Goal: Task Accomplishment & Management: Manage account settings

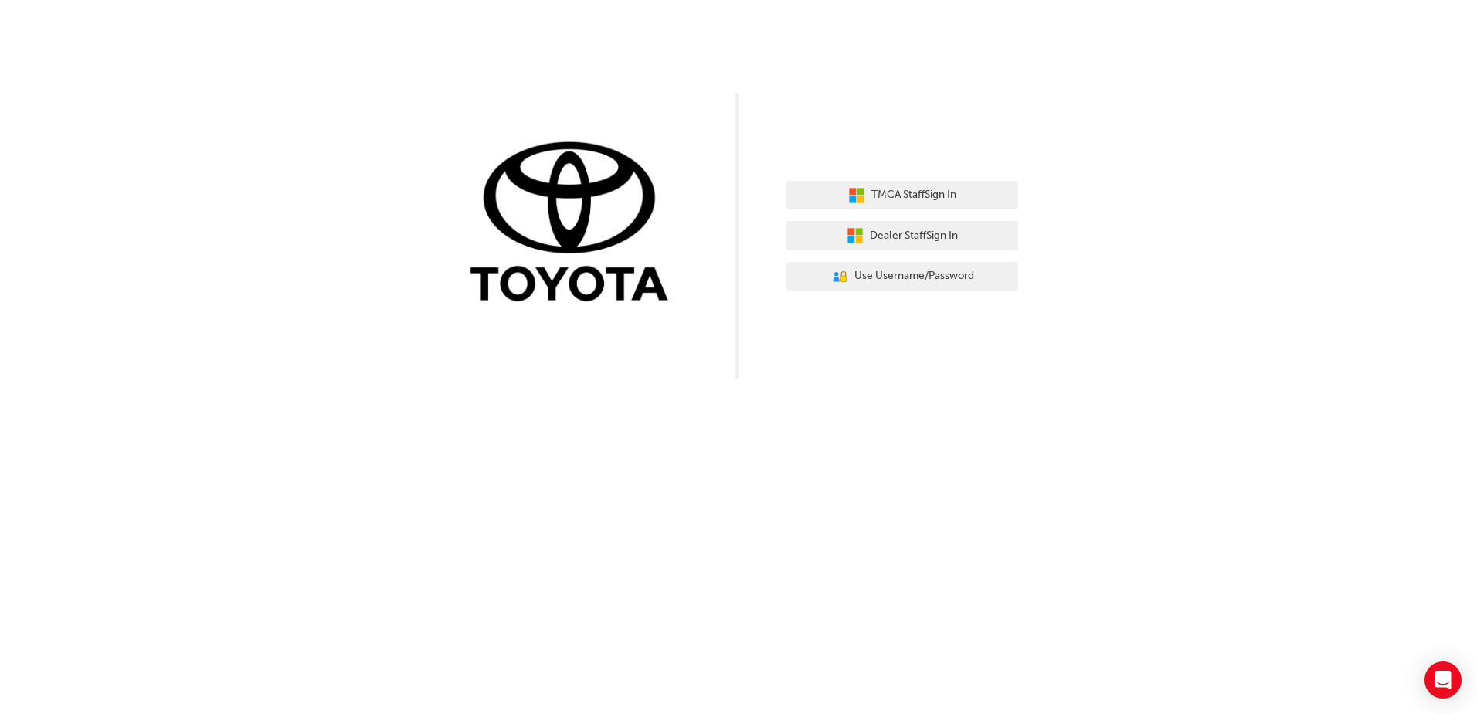
drag, startPoint x: 1458, startPoint y: 0, endPoint x: 178, endPoint y: 410, distance: 1343.3
click at [178, 410] on div "TMCA Staff Sign In Dealer Staff Sign In User Authentication Icon - Blue Person,…" at bounding box center [738, 357] width 1477 height 714
click at [887, 226] on button "Dealer Staff Sign In" at bounding box center [902, 235] width 232 height 29
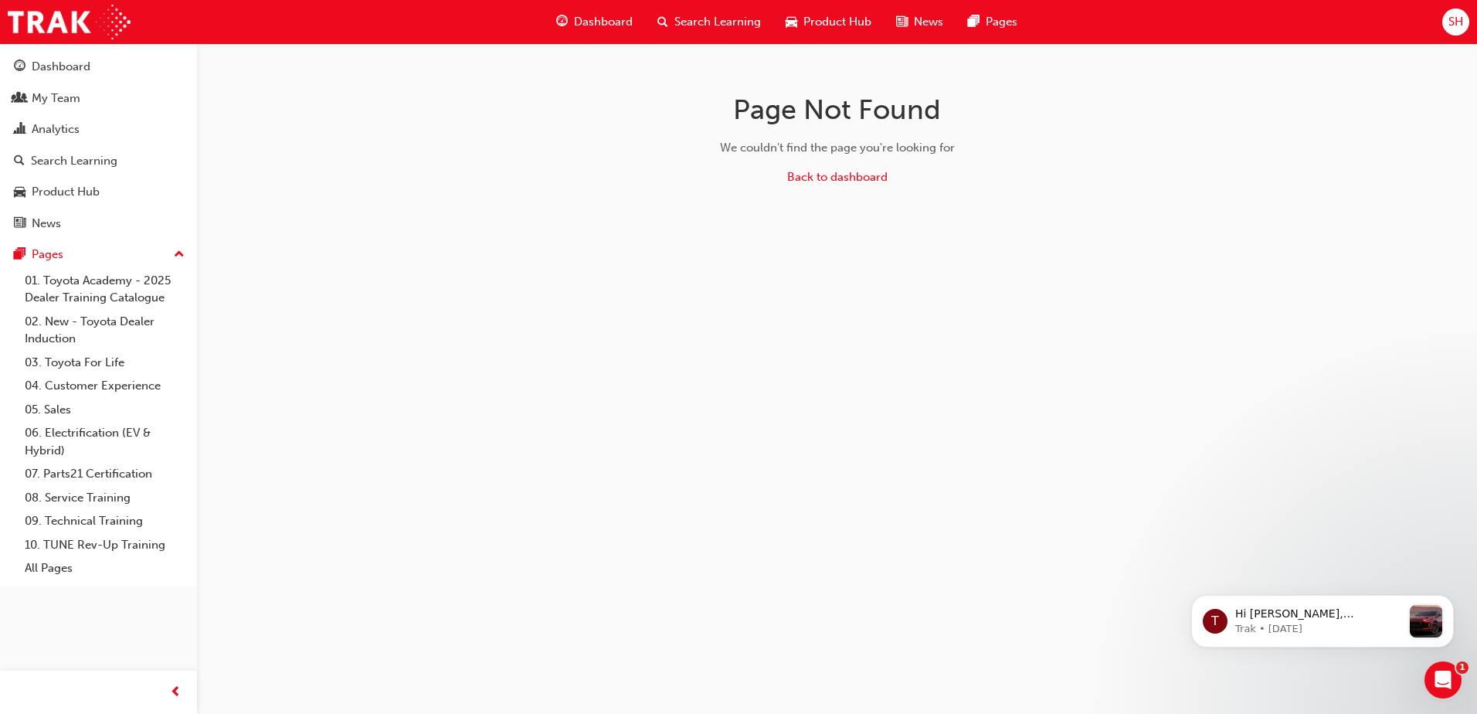
click at [693, 13] on span "Search Learning" at bounding box center [717, 22] width 87 height 18
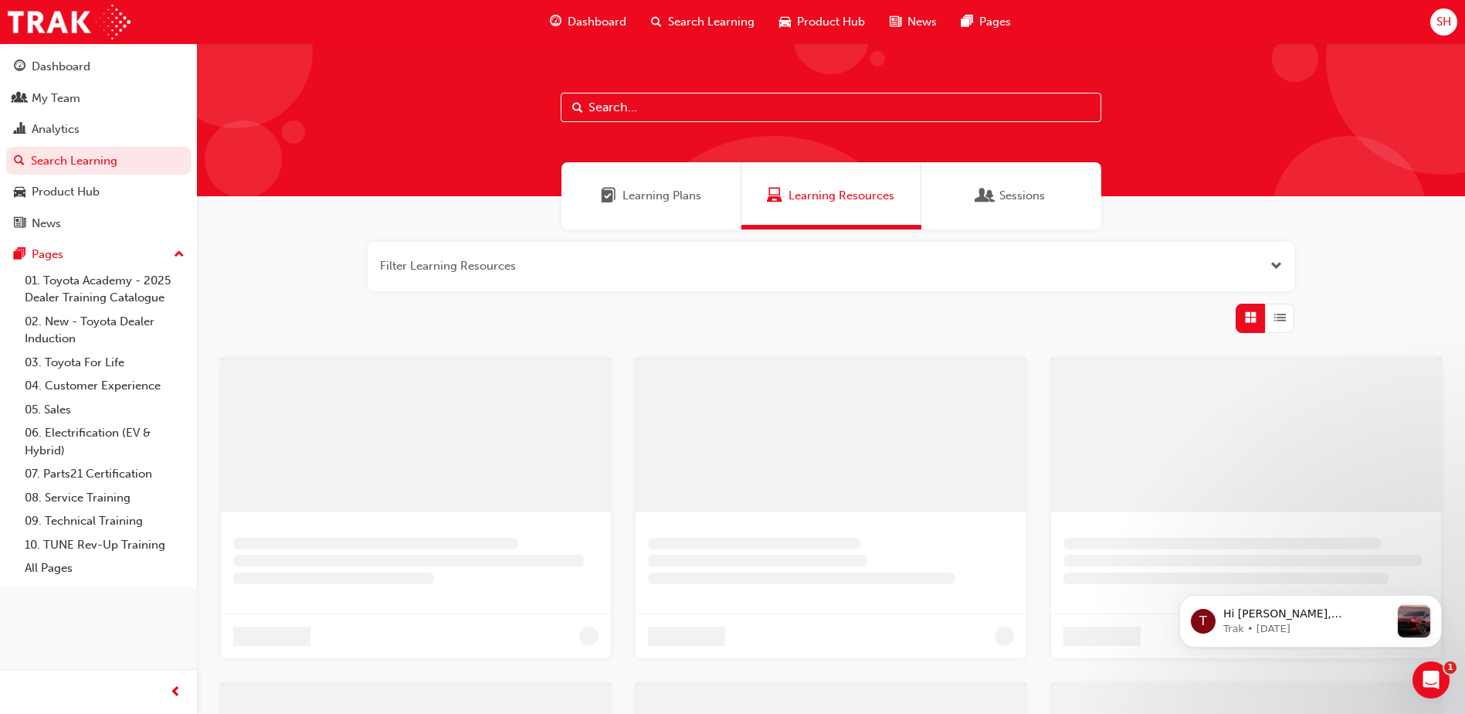
click at [606, 113] on input "text" at bounding box center [831, 107] width 541 height 29
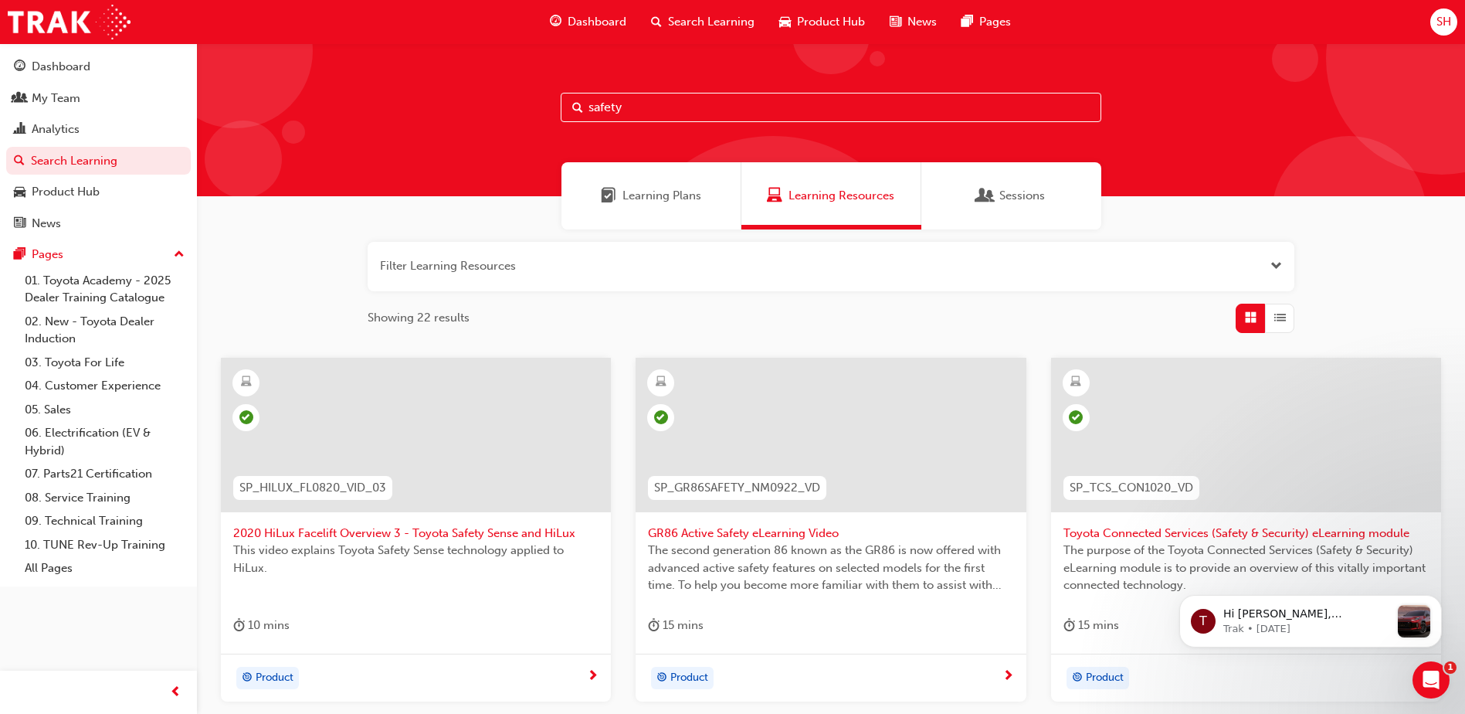
drag, startPoint x: 670, startPoint y: 98, endPoint x: 244, endPoint y: 63, distance: 427.8
click at [268, 74] on div "safety" at bounding box center [831, 119] width 1268 height 153
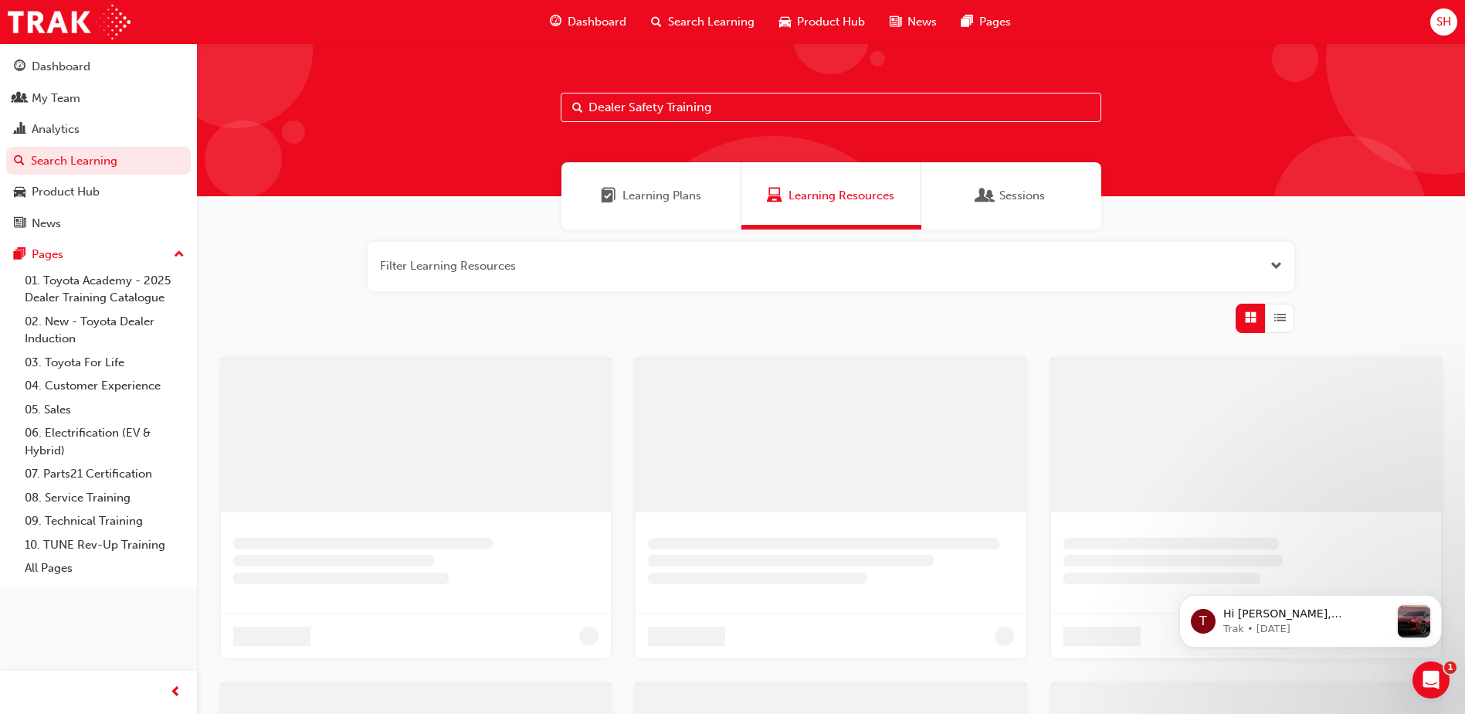
type input "Dealer Safety Training"
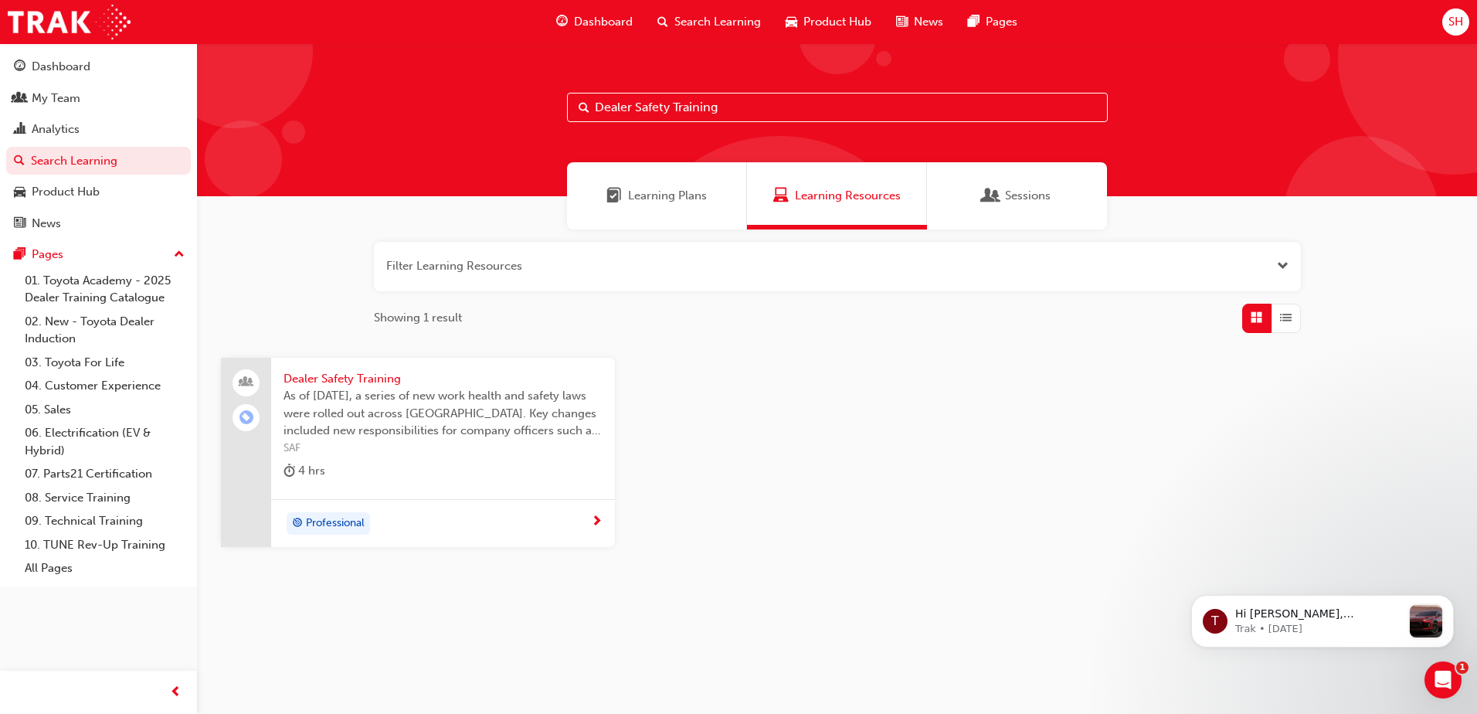
click at [324, 373] on span "Dealer Safety Training" at bounding box center [442, 379] width 319 height 18
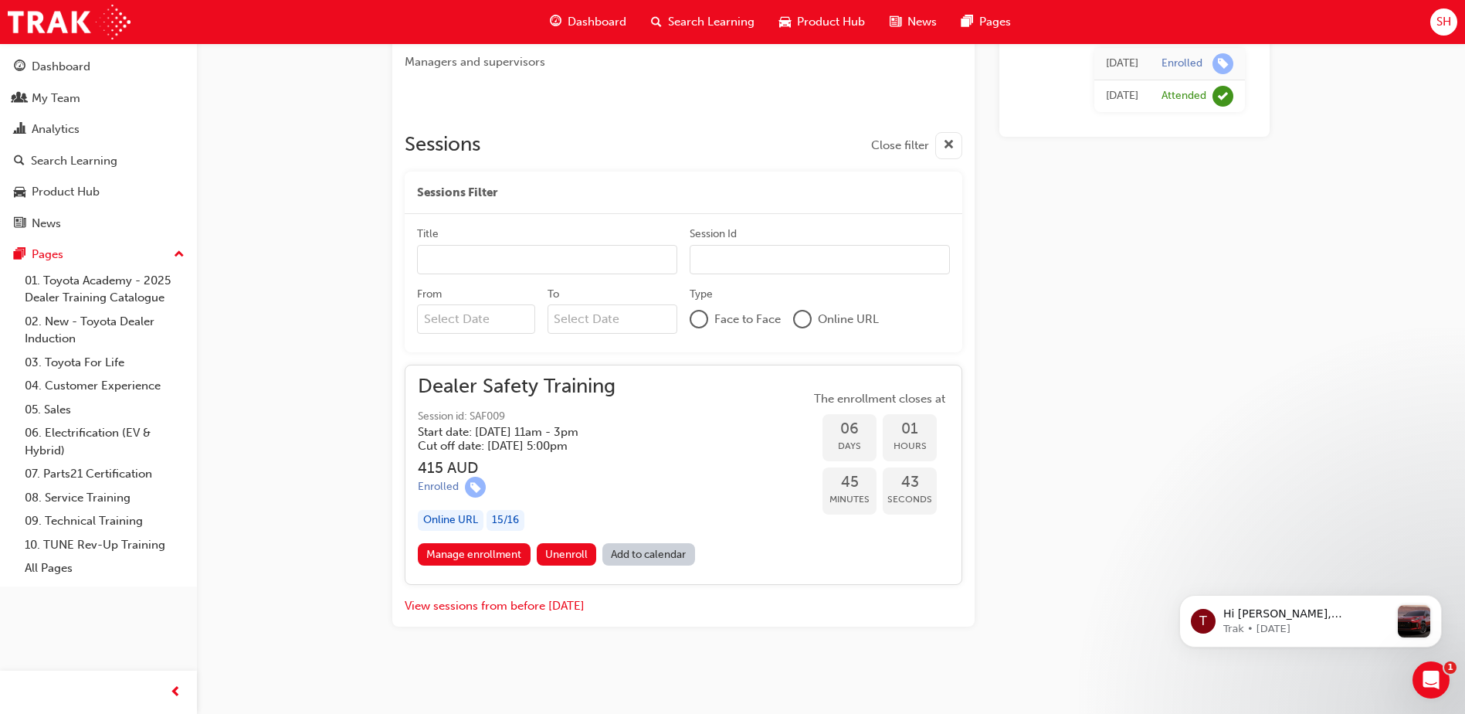
scroll to position [655, 0]
click at [480, 557] on link "Manage enrollment" at bounding box center [474, 553] width 113 height 22
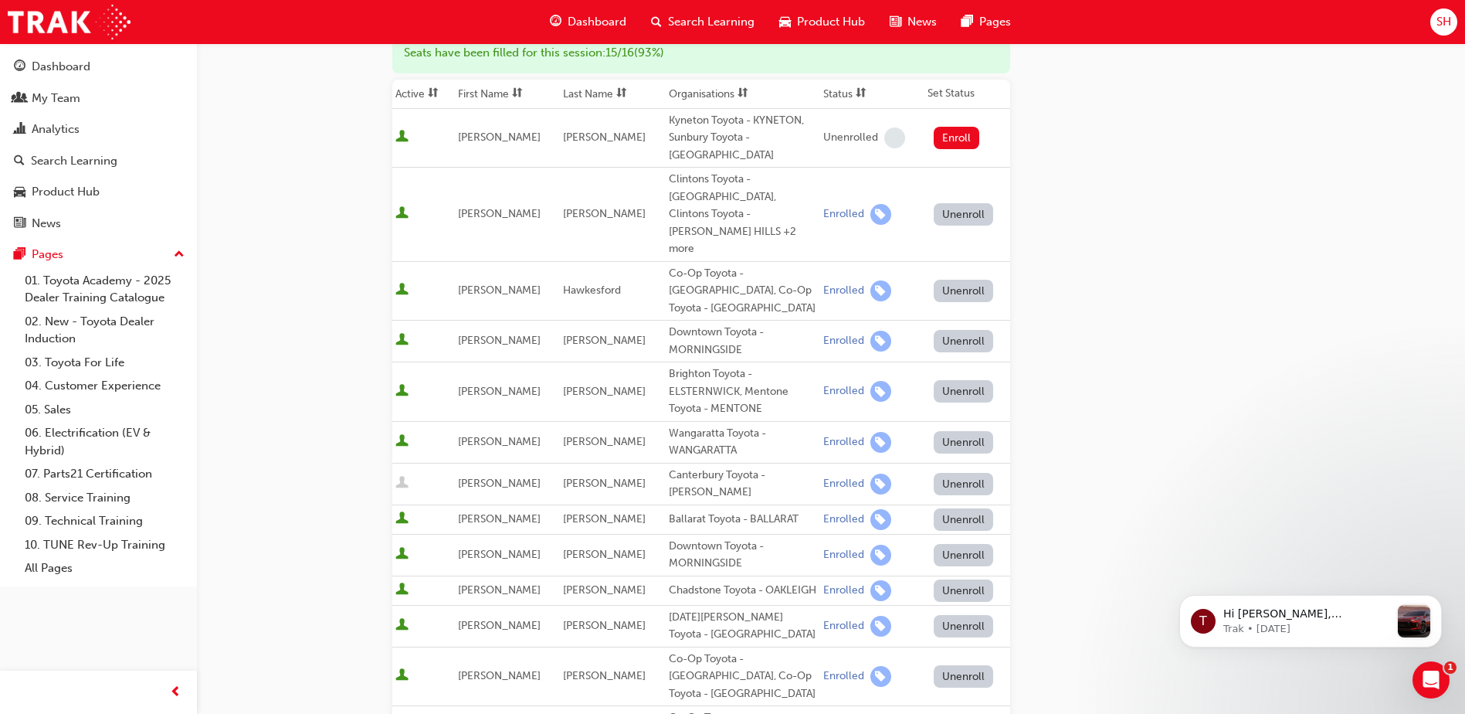
scroll to position [154, 0]
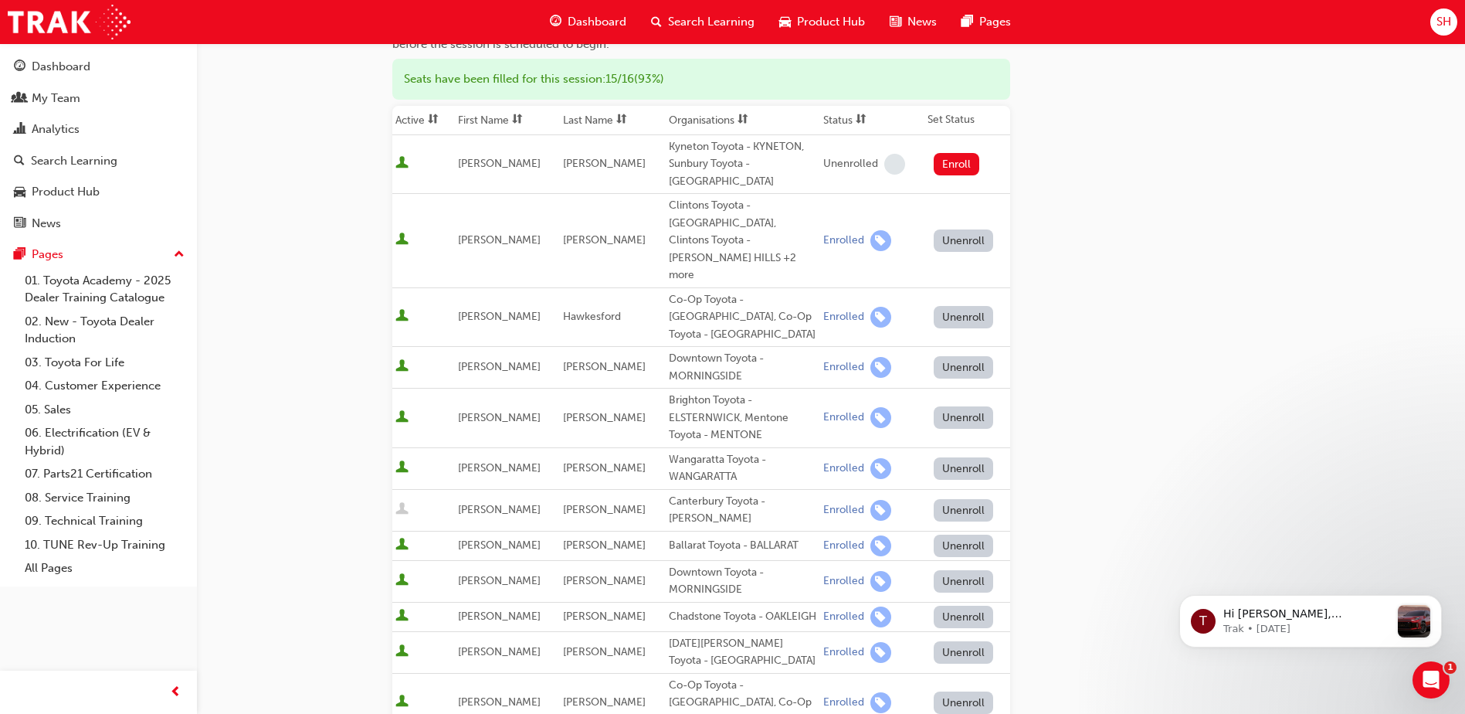
click at [943, 306] on button "Unenroll" at bounding box center [964, 317] width 60 height 22
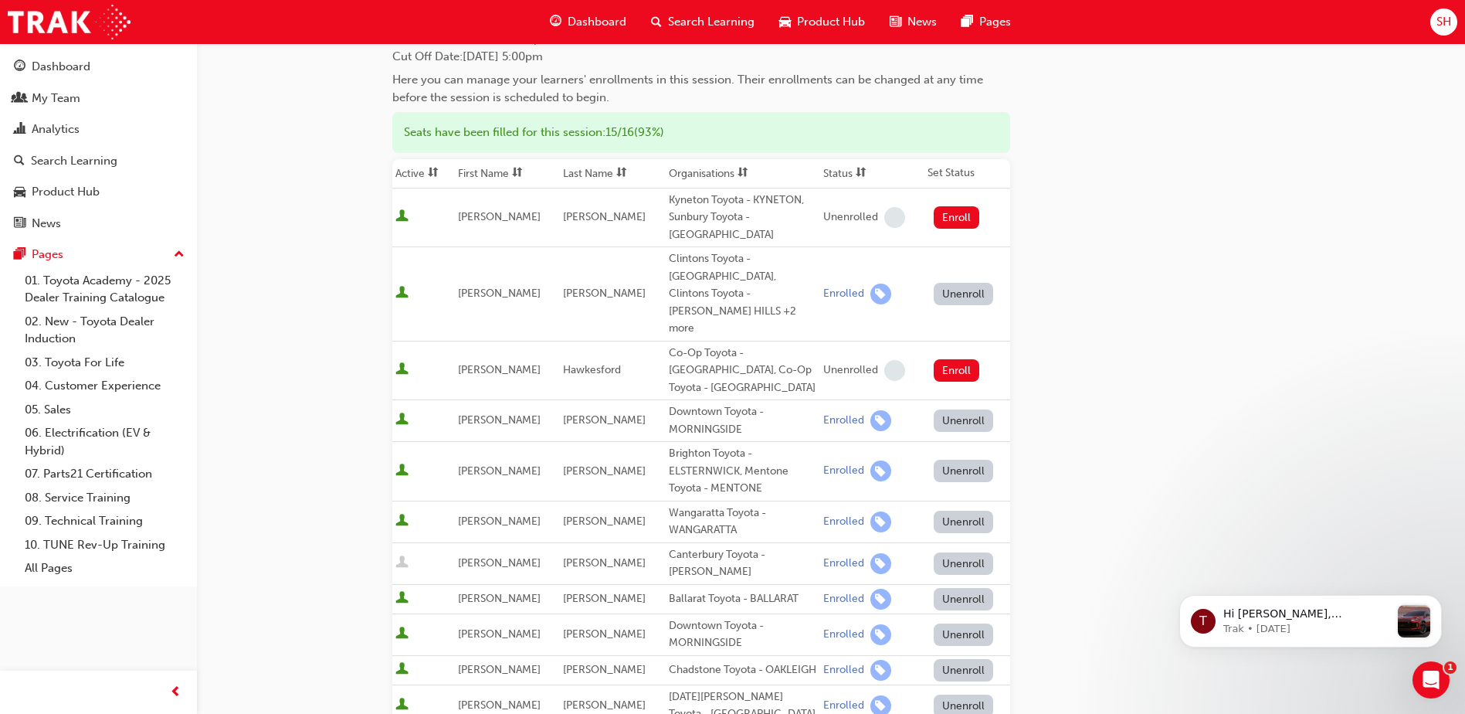
scroll to position [77, 0]
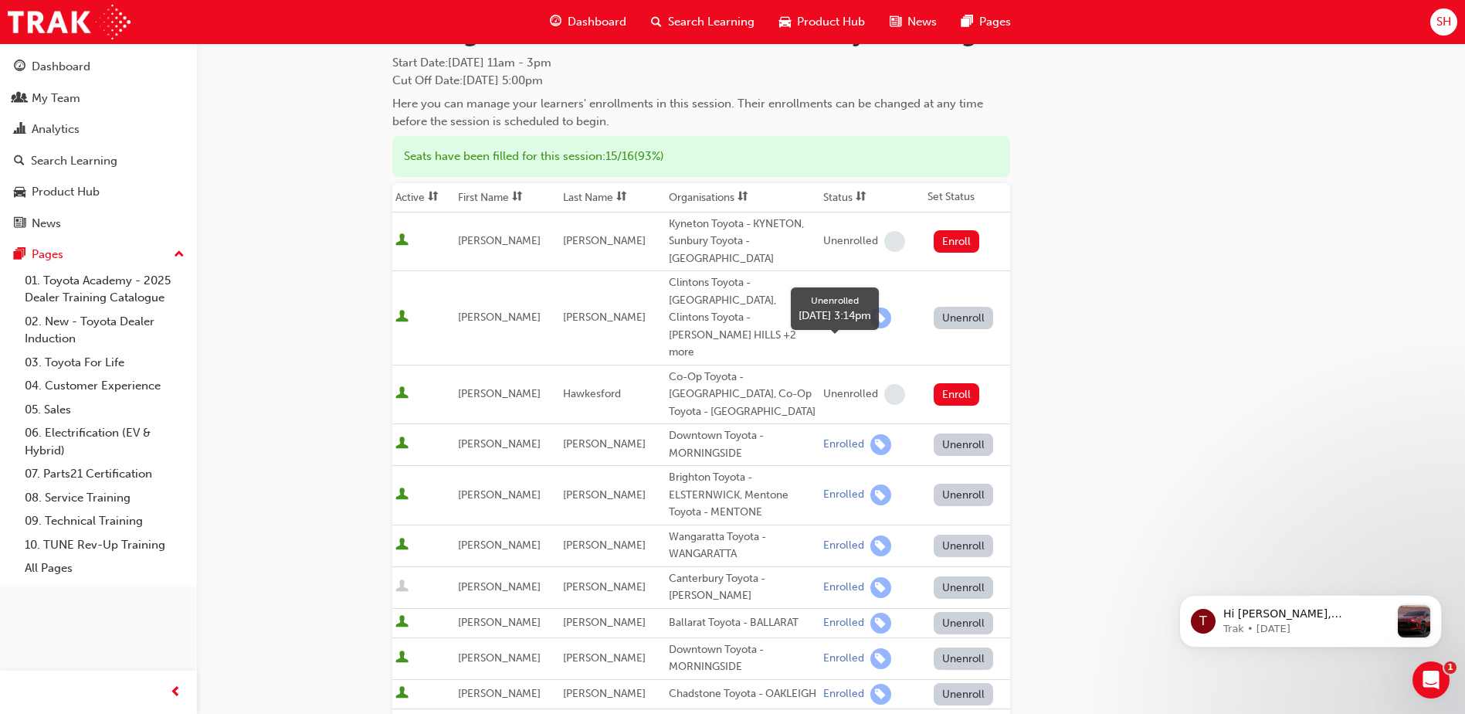
click at [884, 384] on span "learningRecordVerb_NONE-icon" at bounding box center [894, 394] width 21 height 21
click at [1136, 335] on div "Go to session detail page Manage enrollment for Dealer Safety Training Start Da…" at bounding box center [831, 626] width 878 height 1320
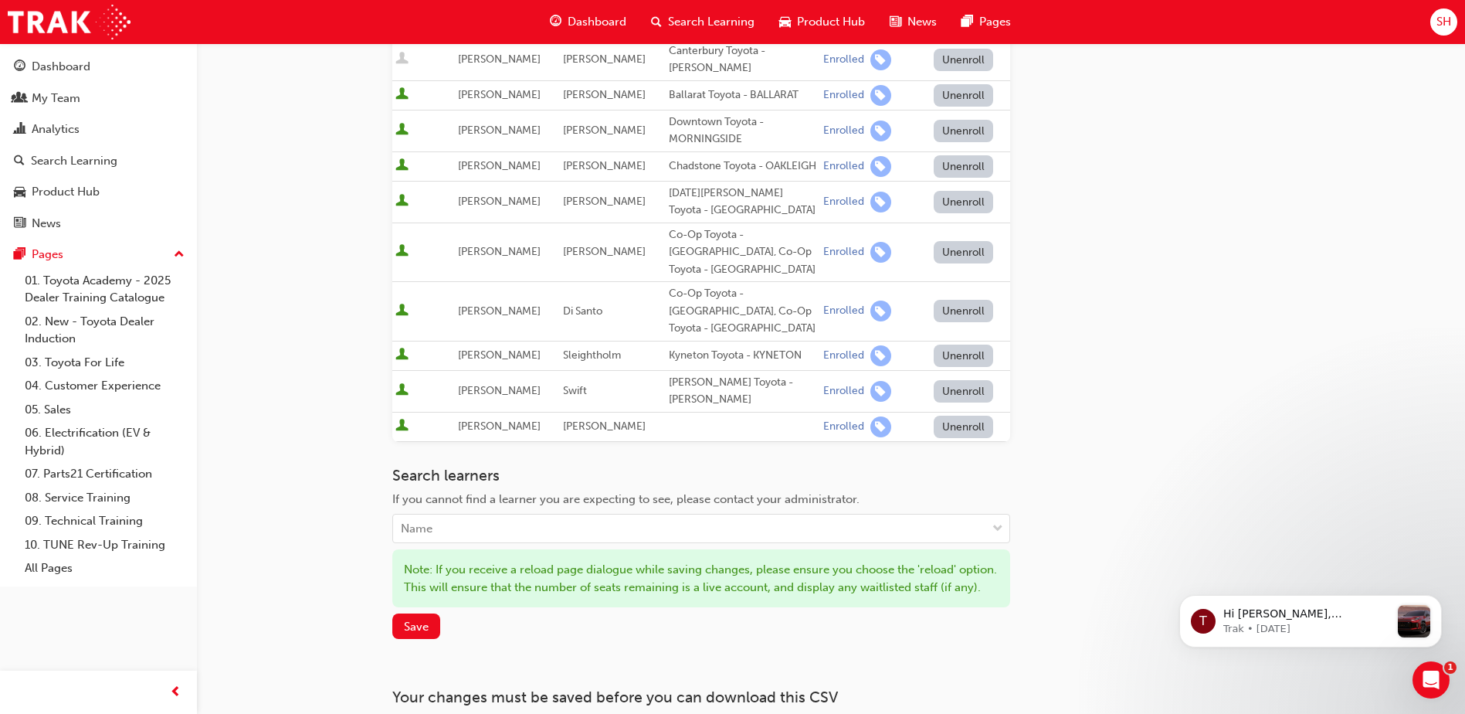
scroll to position [681, 0]
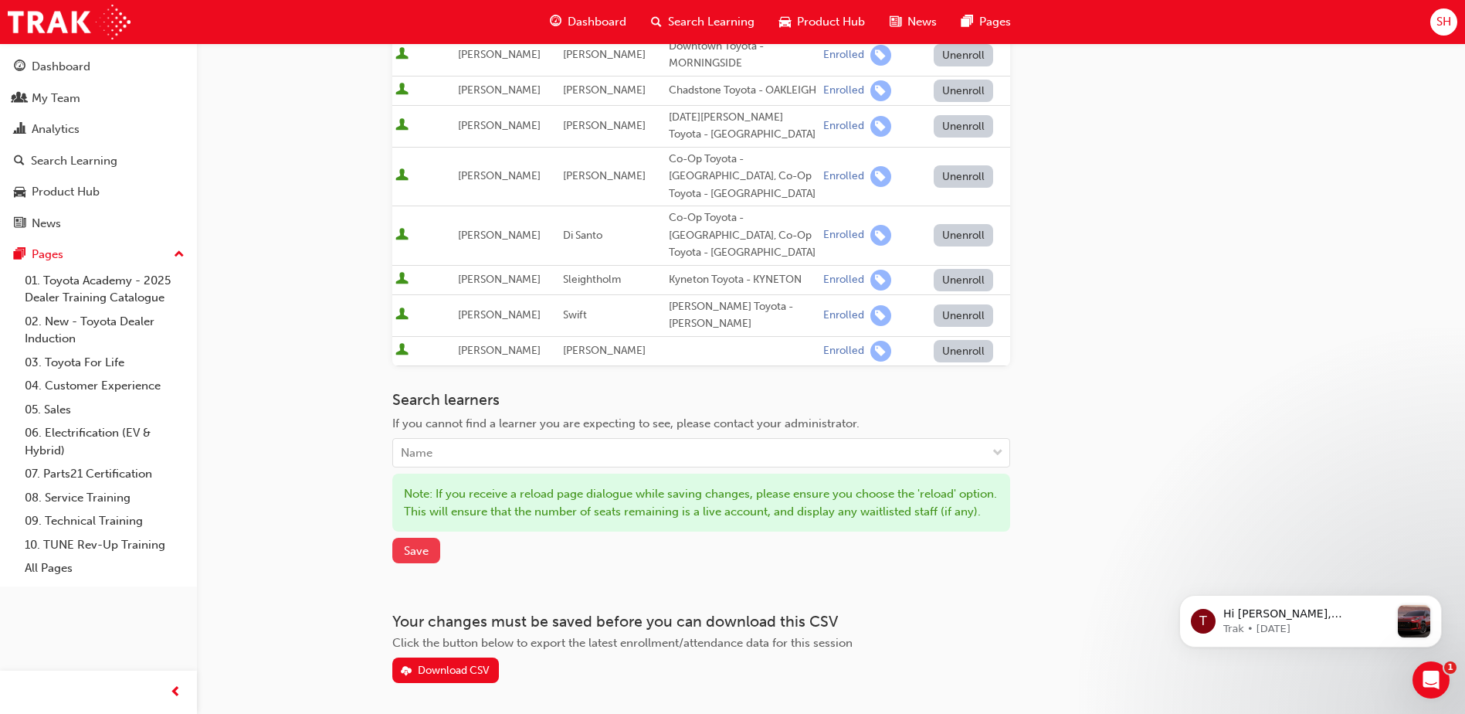
click at [412, 544] on span "Save" at bounding box center [416, 551] width 25 height 14
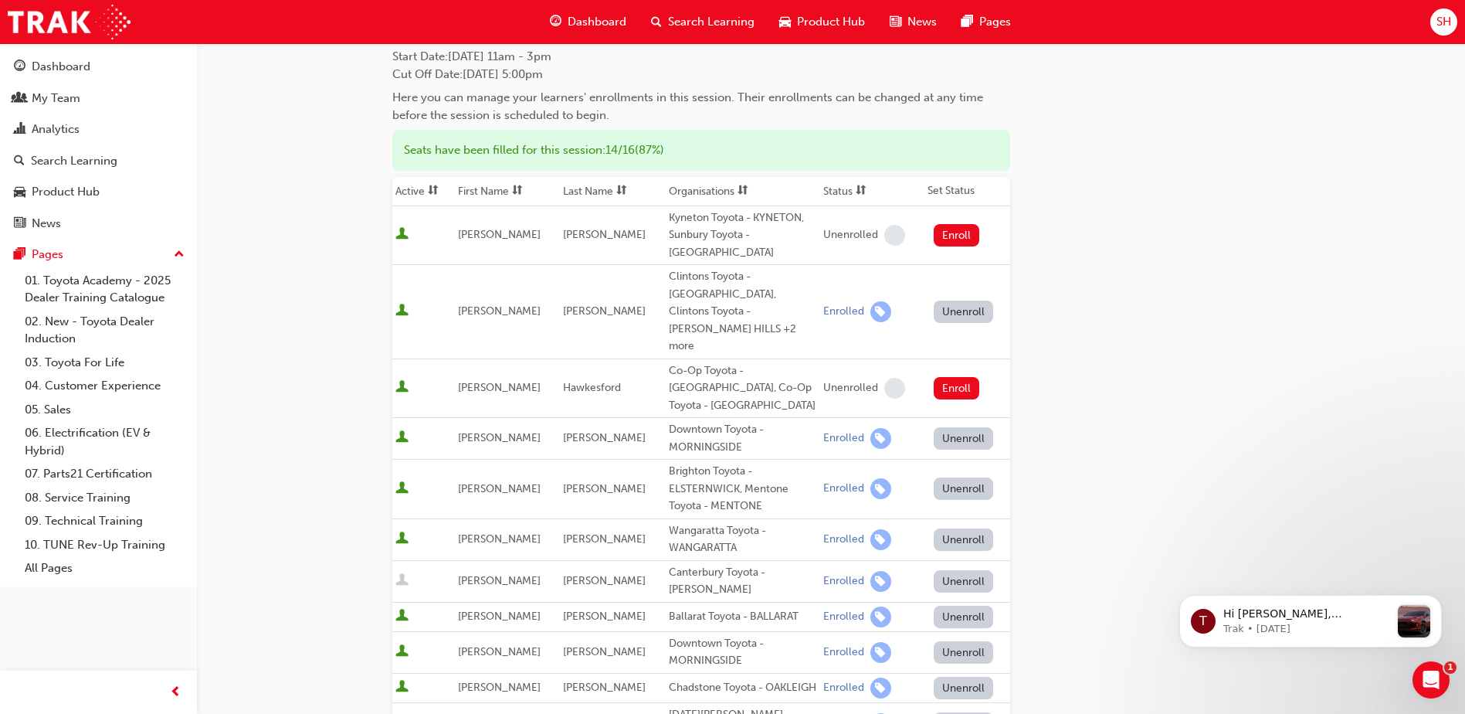
scroll to position [0, 0]
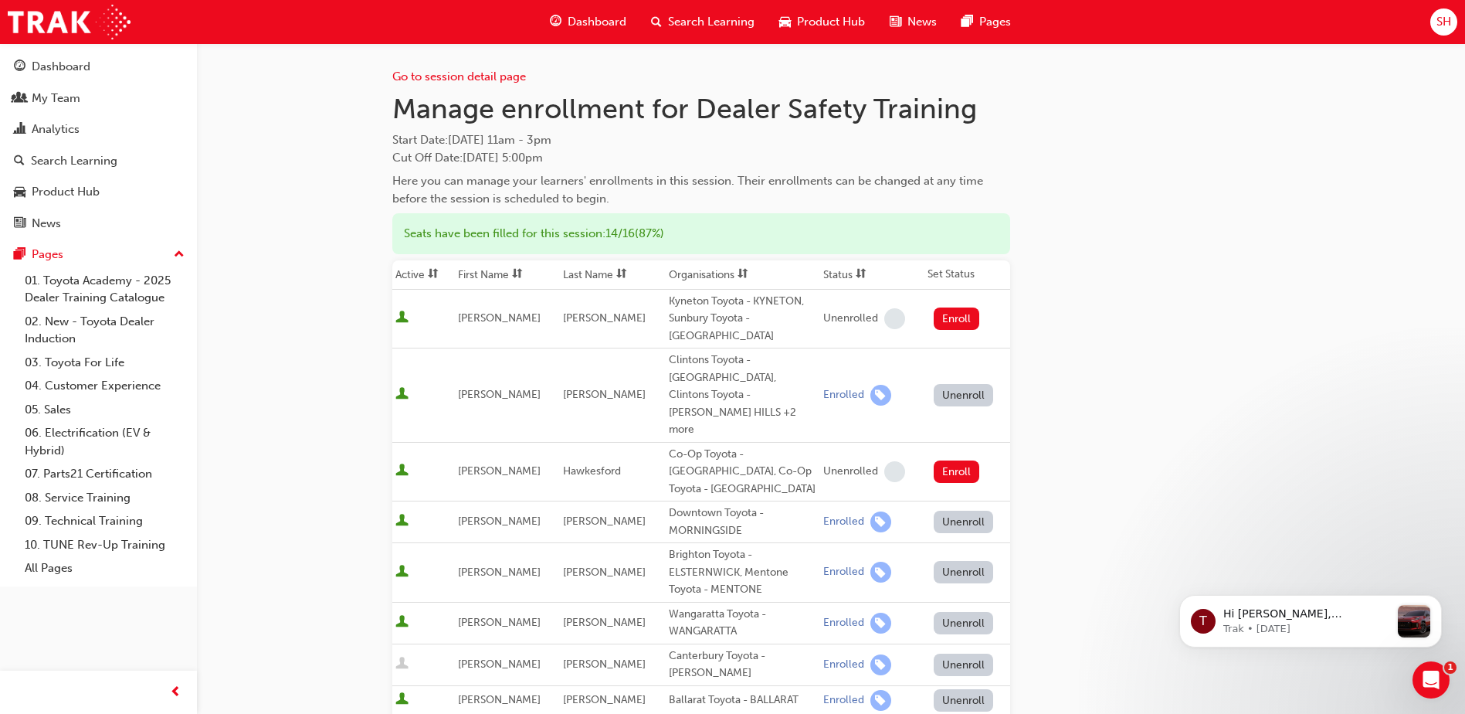
click at [694, 22] on span "Search Learning" at bounding box center [711, 22] width 87 height 18
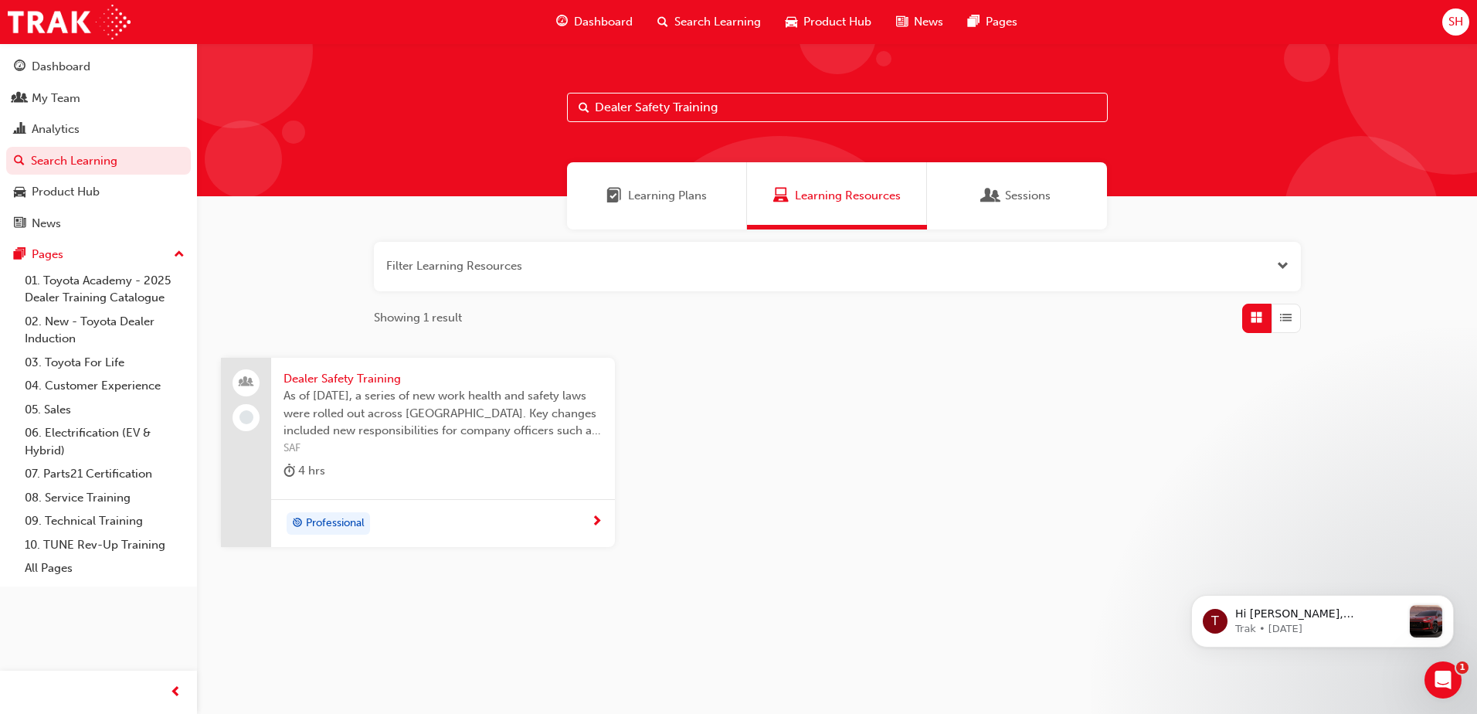
click at [345, 378] on span "Dealer Safety Training" at bounding box center [442, 379] width 319 height 18
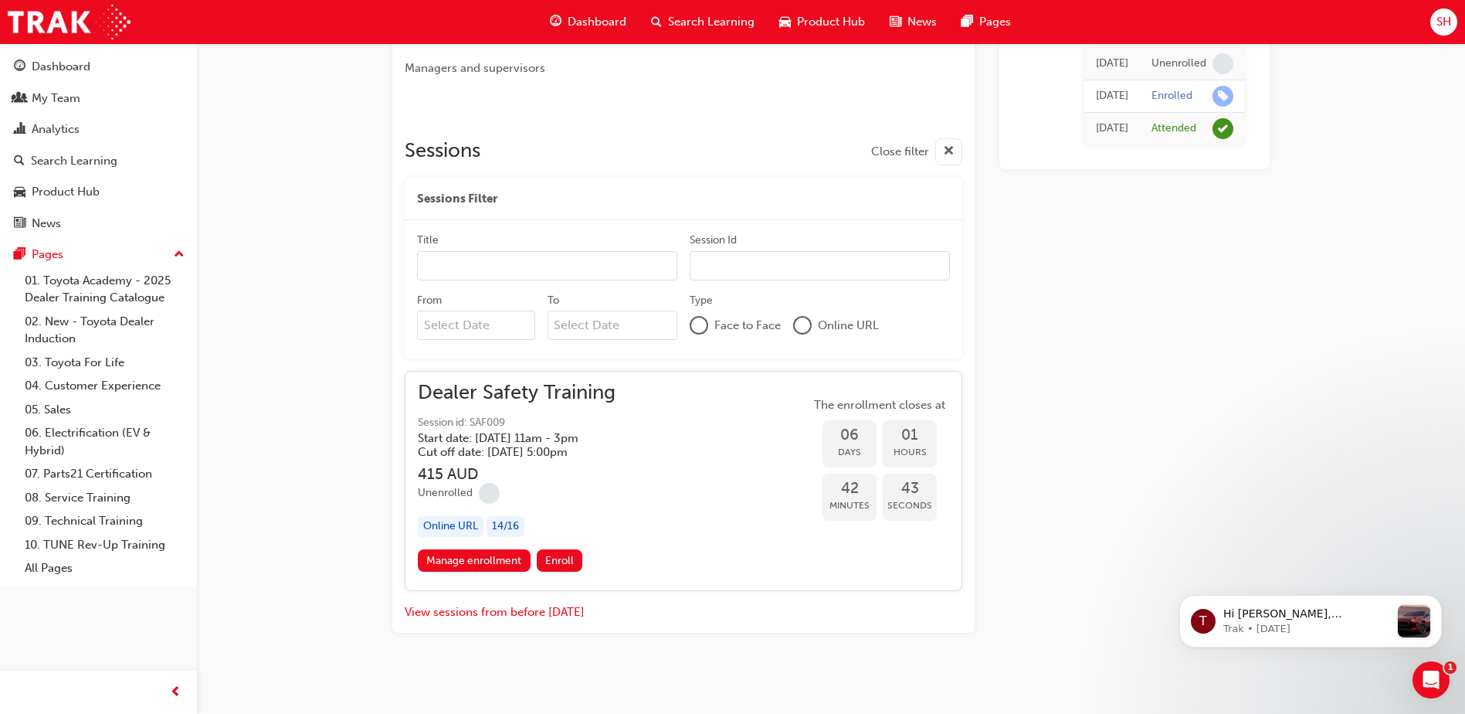
scroll to position [655, 0]
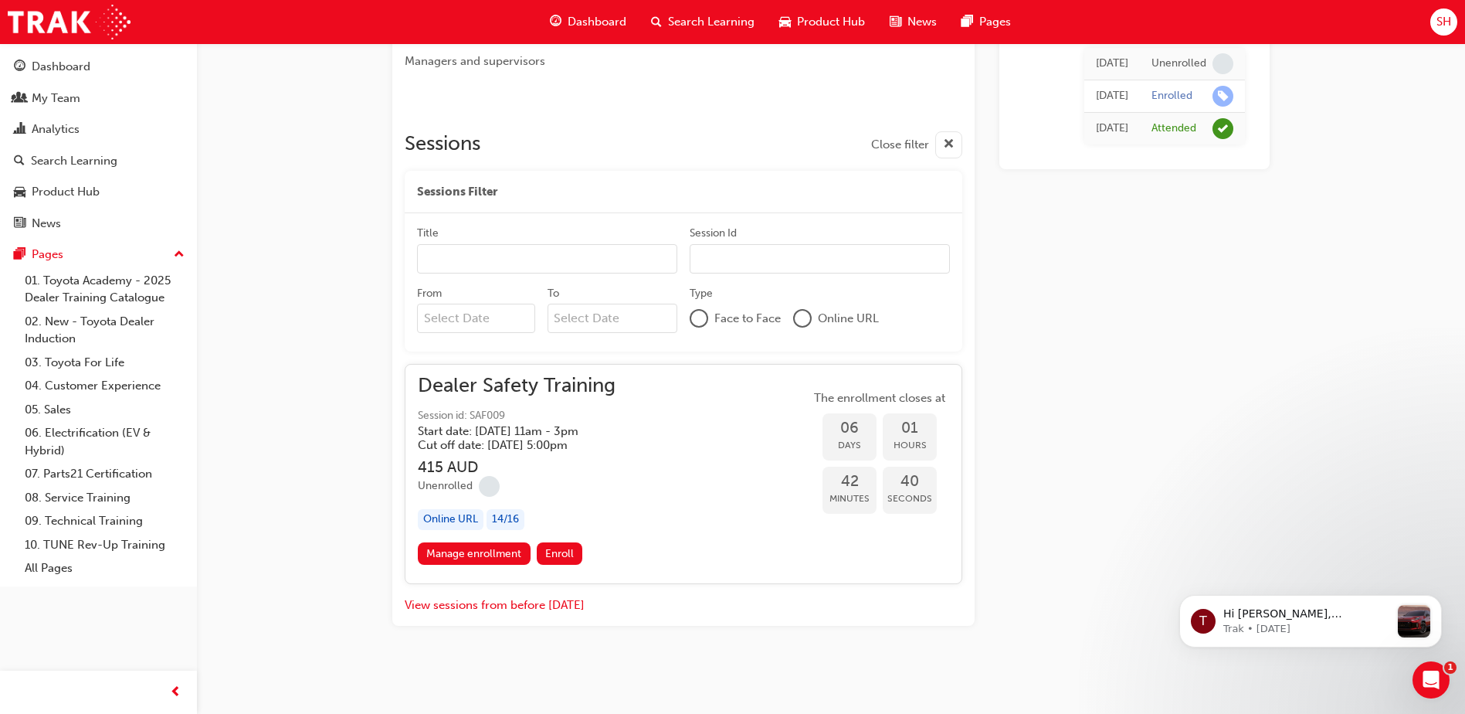
click at [470, 315] on input "From" at bounding box center [476, 318] width 118 height 29
click at [705, 389] on div "Dealer Safety Training Session id: SAF009 Start date: [DATE] 11am - 3pm Cut off…" at bounding box center [683, 459] width 531 height 165
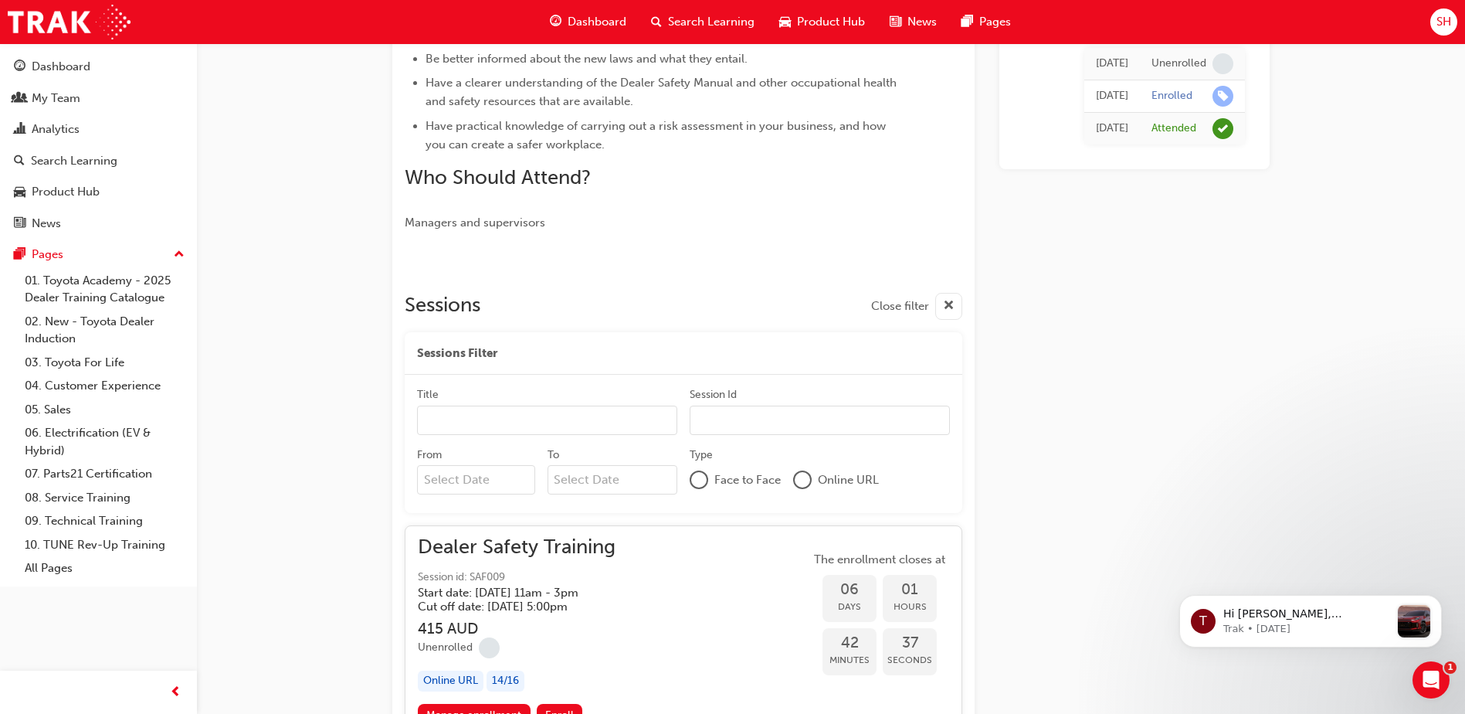
scroll to position [501, 0]
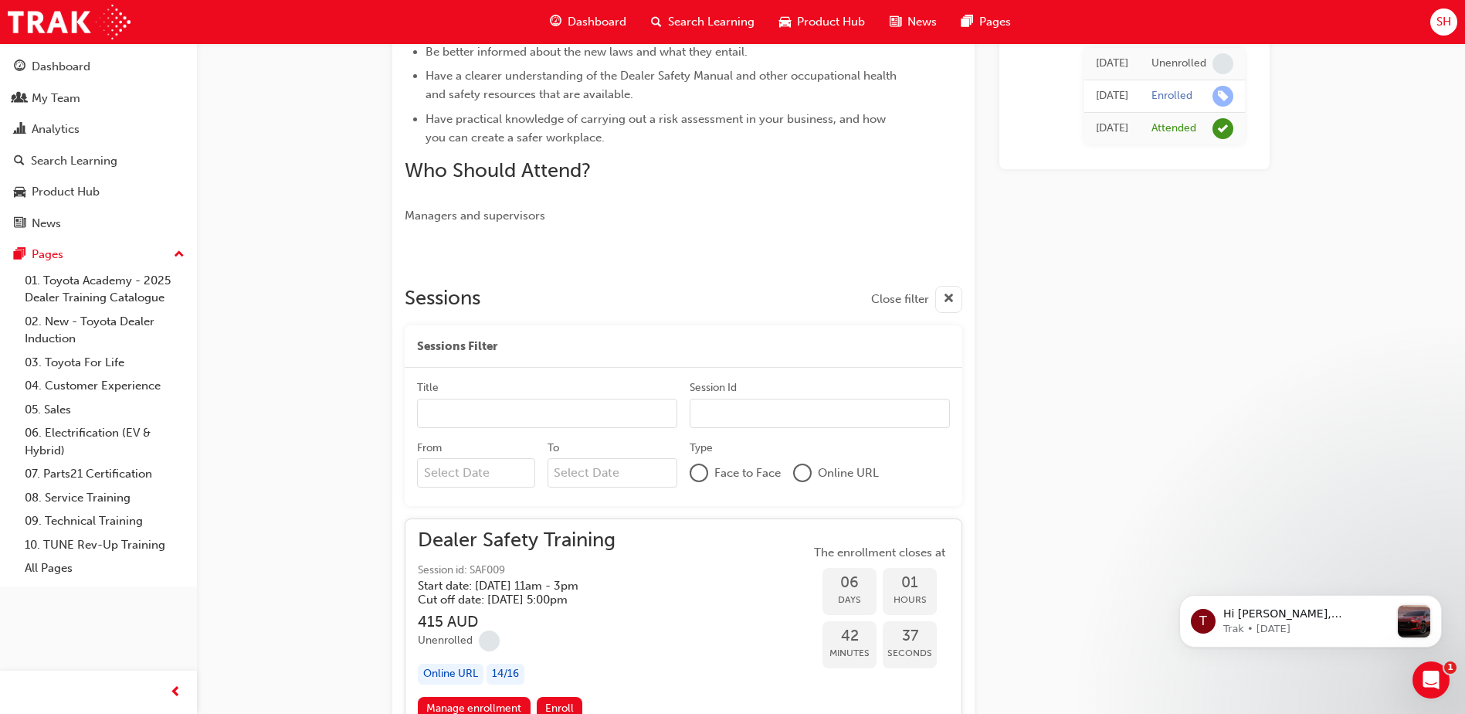
click at [620, 334] on div "Sessions Filter" at bounding box center [684, 346] width 558 height 43
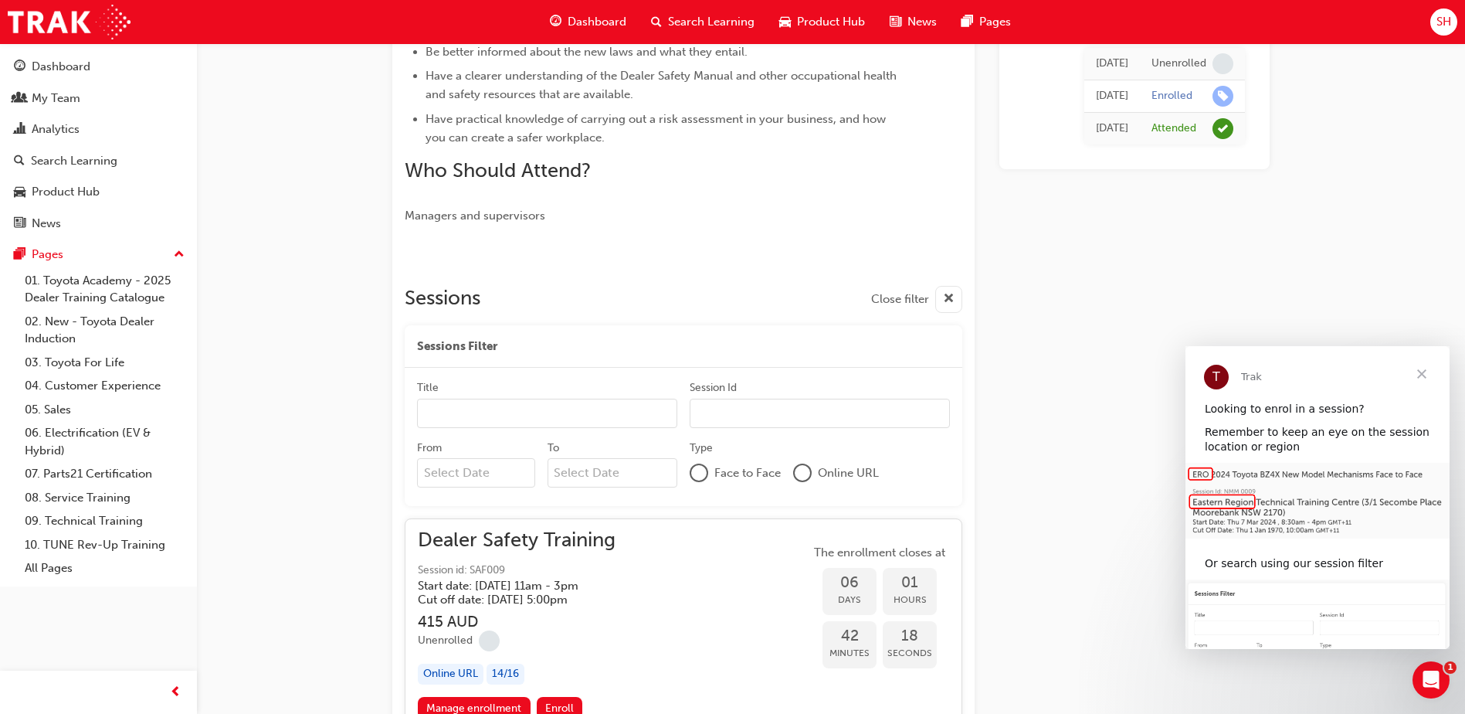
click at [951, 300] on span "cross-icon" at bounding box center [949, 299] width 12 height 19
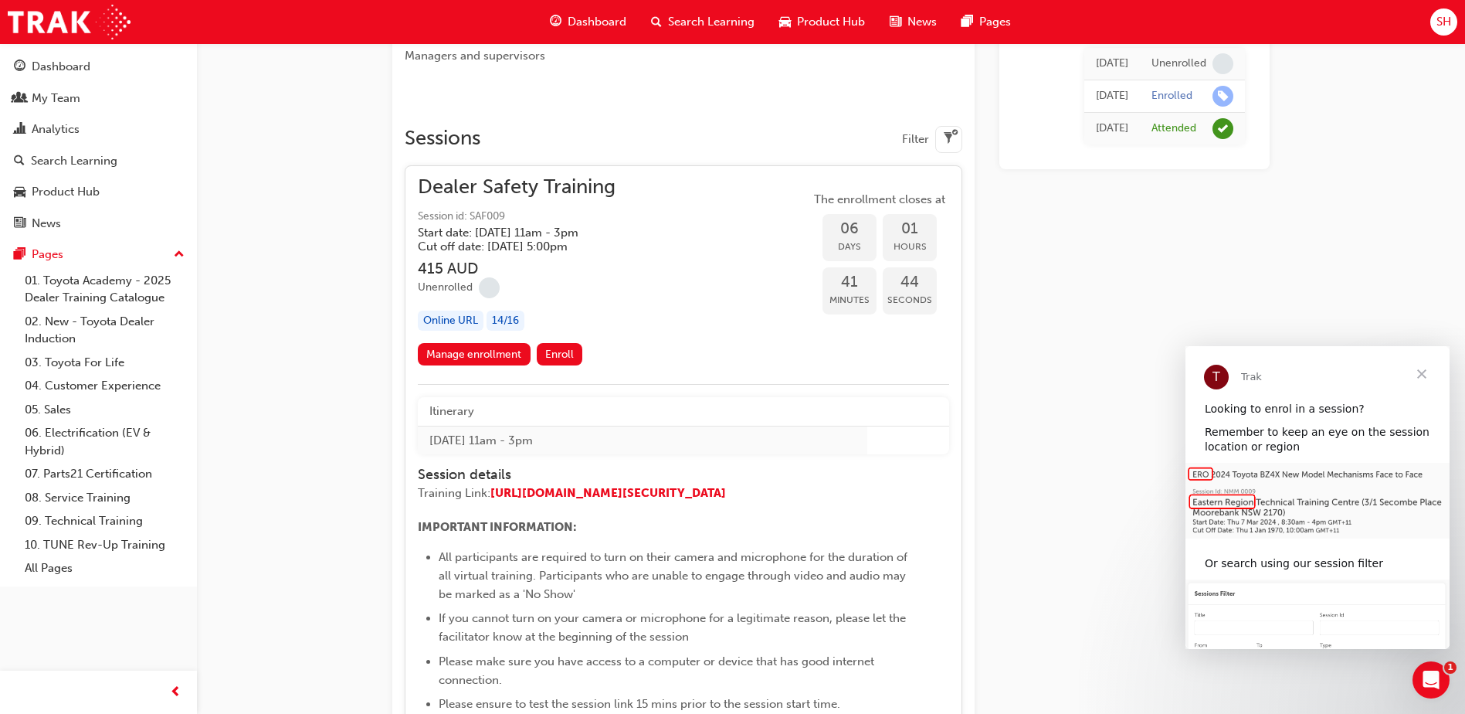
scroll to position [695, 0]
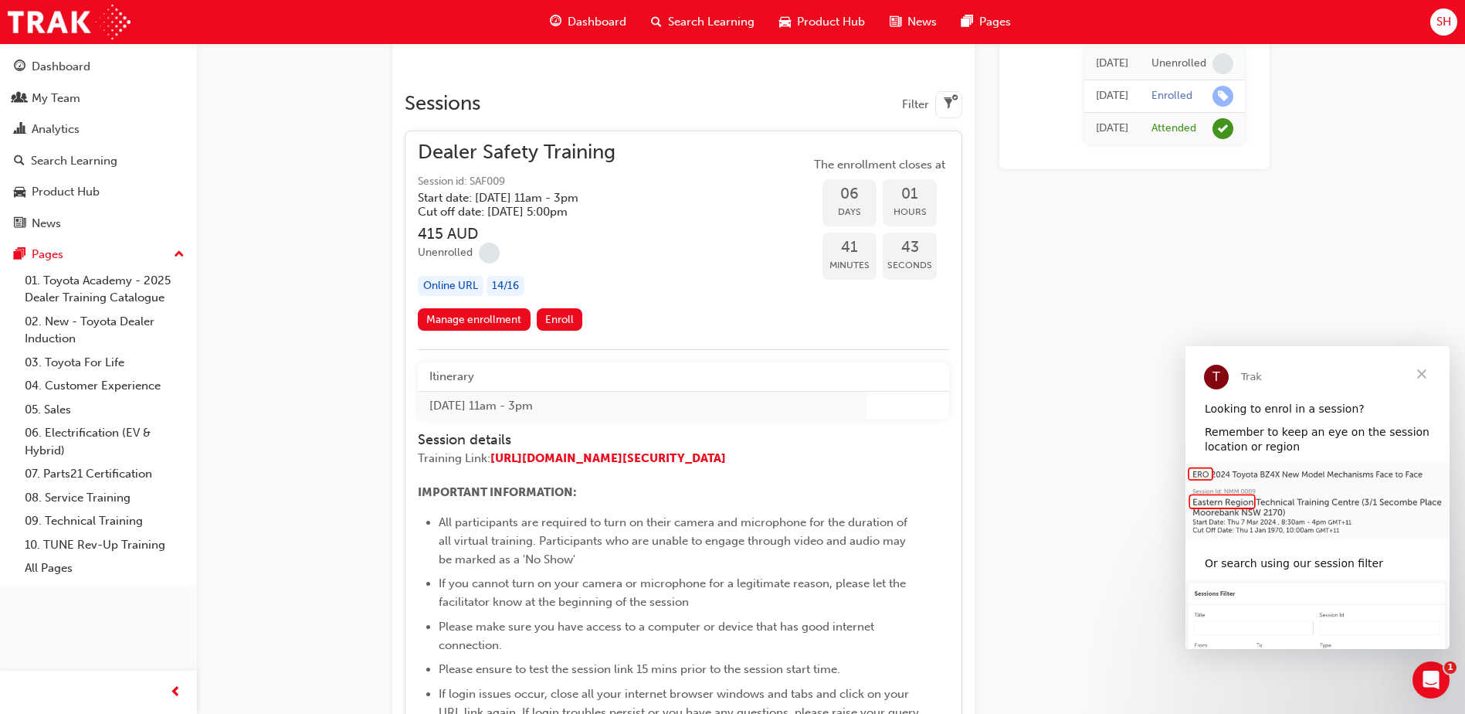
click at [501, 405] on td "[DATE] 11am - 3pm" at bounding box center [643, 405] width 450 height 29
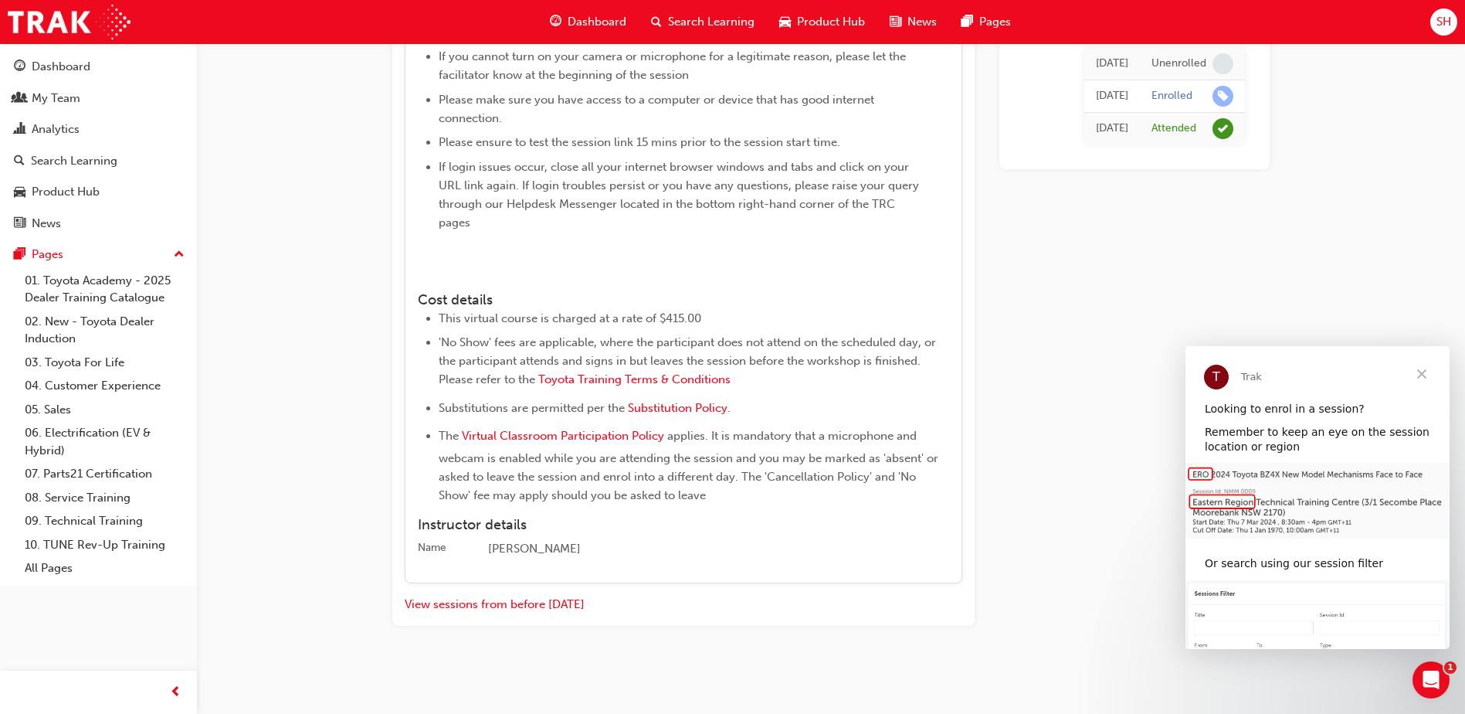
scroll to position [1288, 0]
click at [568, 599] on button "View sessions from before [DATE]" at bounding box center [495, 605] width 180 height 18
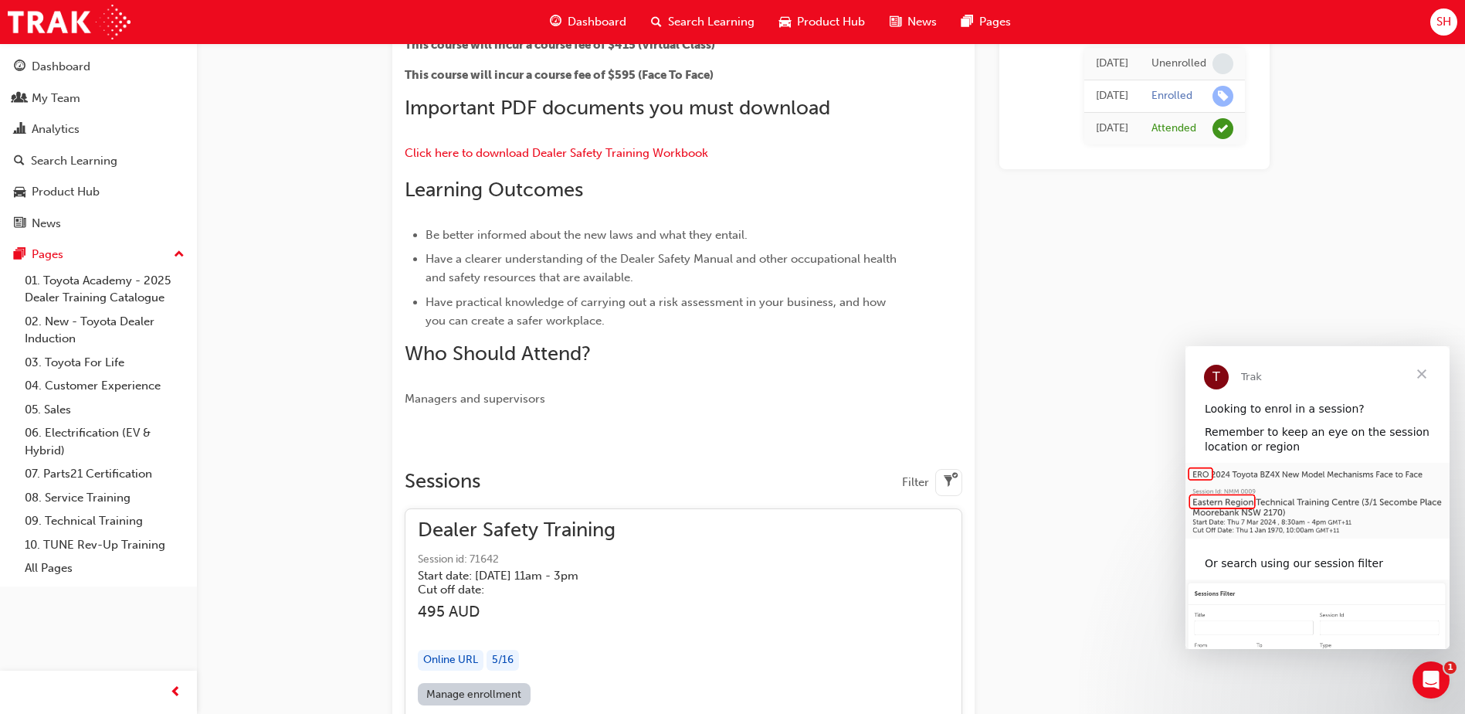
scroll to position [3852, 0]
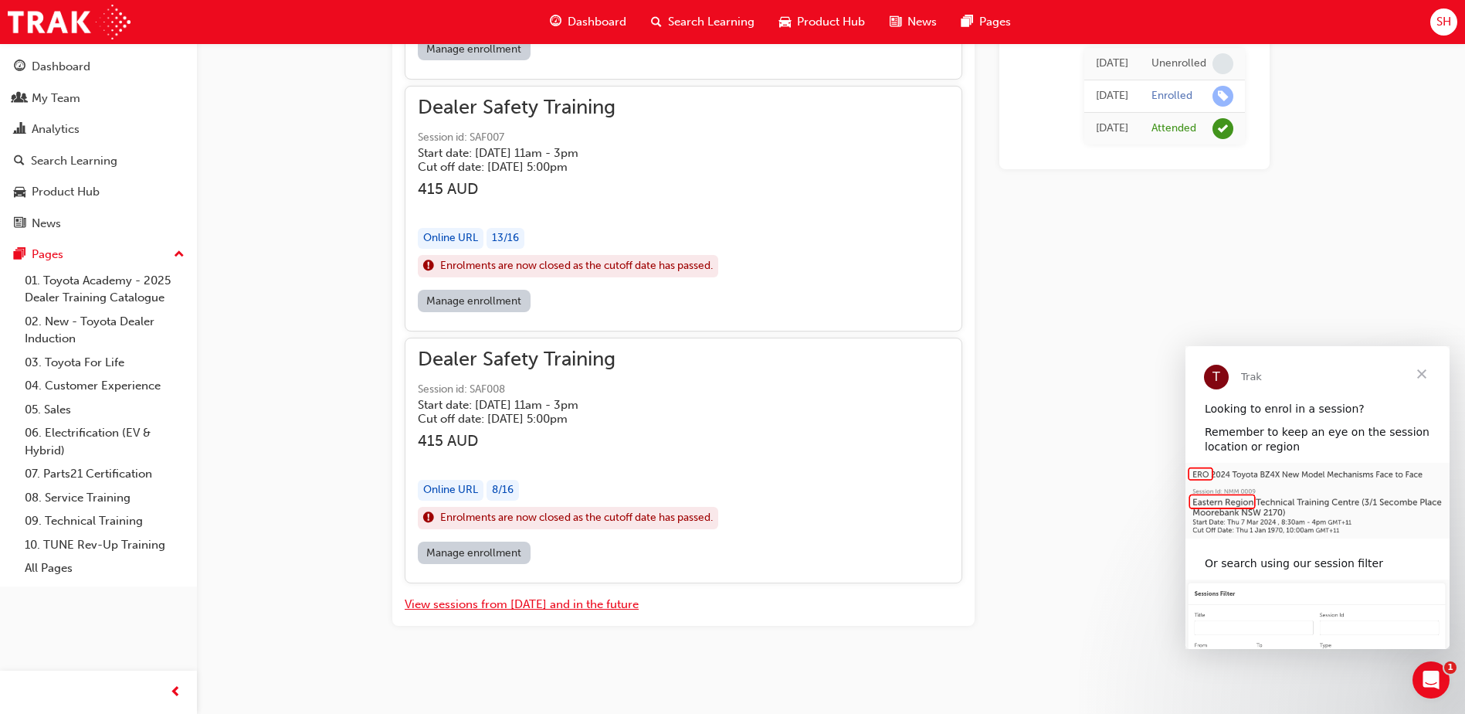
click at [587, 605] on button "View sessions from [DATE] and in the future" at bounding box center [522, 605] width 234 height 18
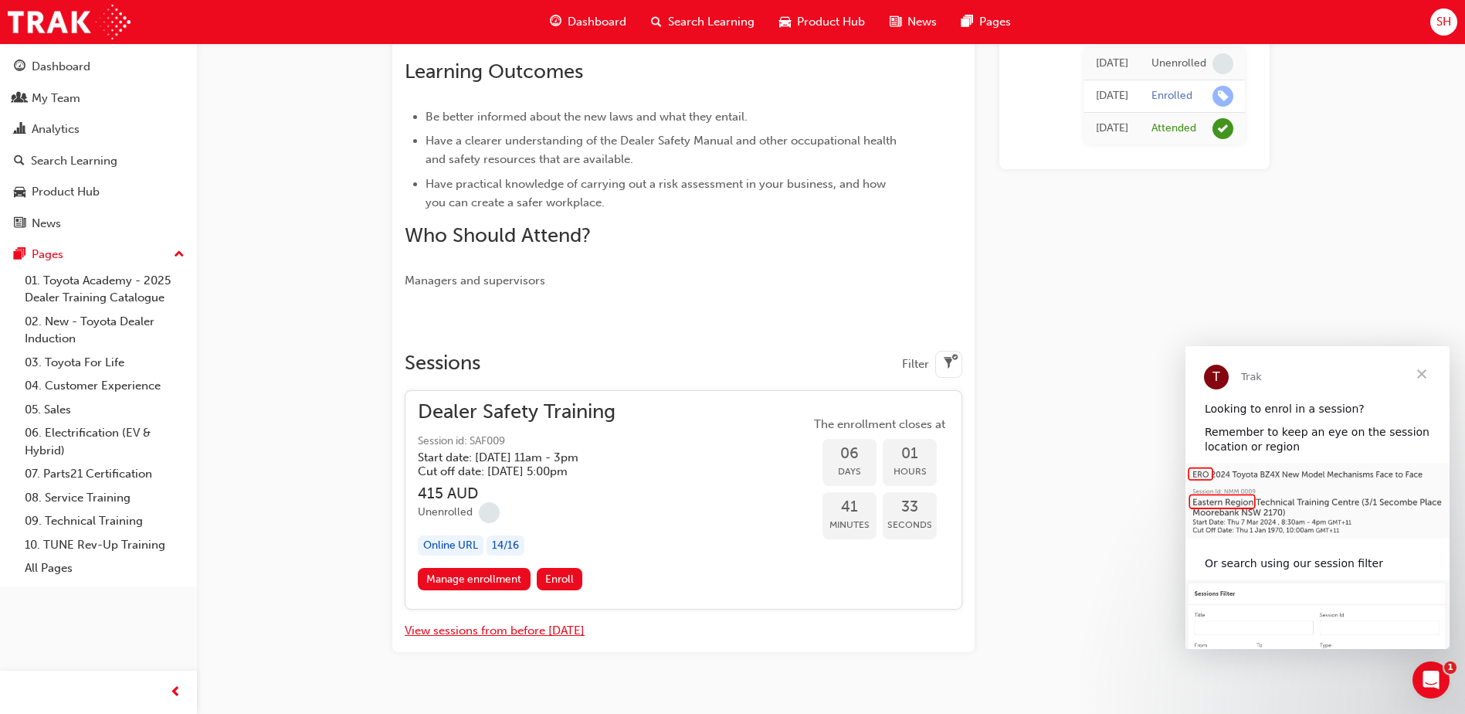
scroll to position [462, 0]
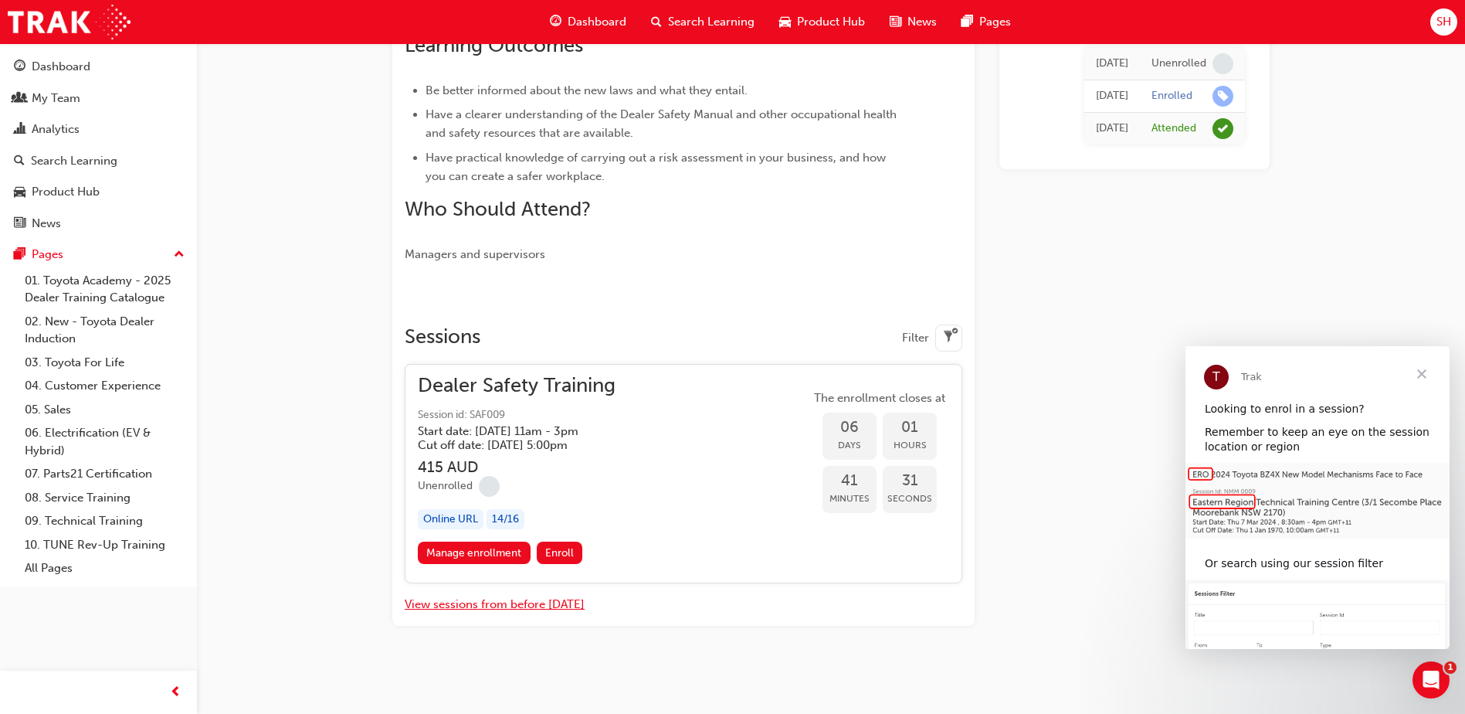
click at [551, 605] on button "View sessions from before [DATE]" at bounding box center [495, 605] width 180 height 18
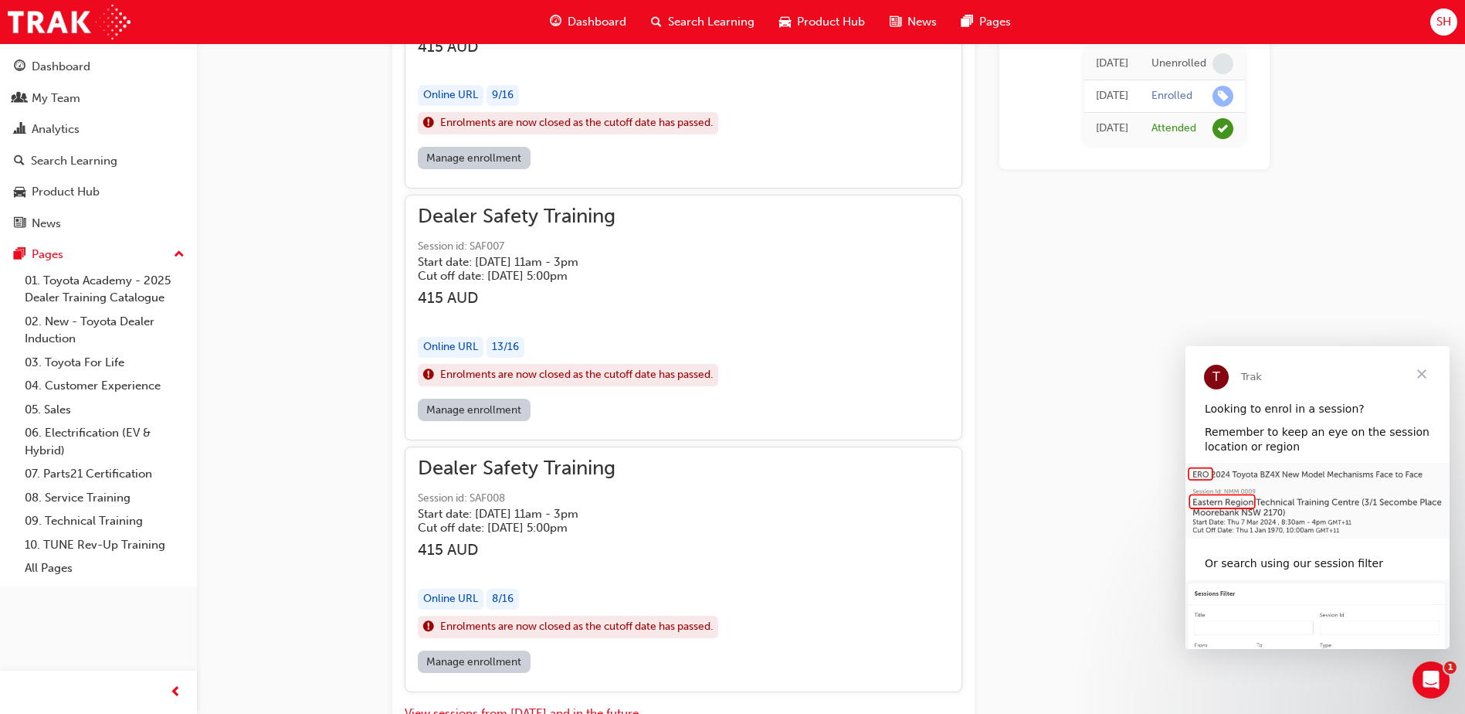
scroll to position [3852, 0]
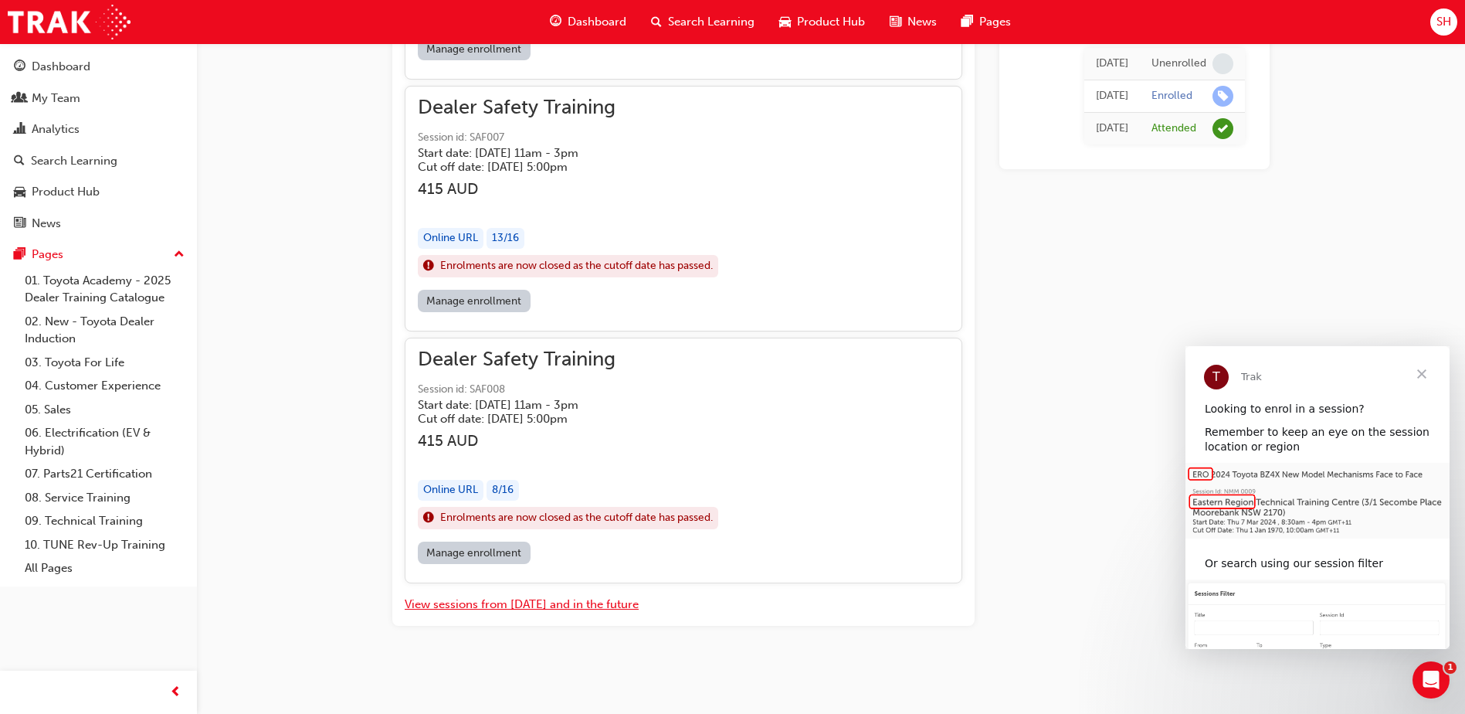
click at [553, 599] on button "View sessions from [DATE] and in the future" at bounding box center [522, 605] width 234 height 18
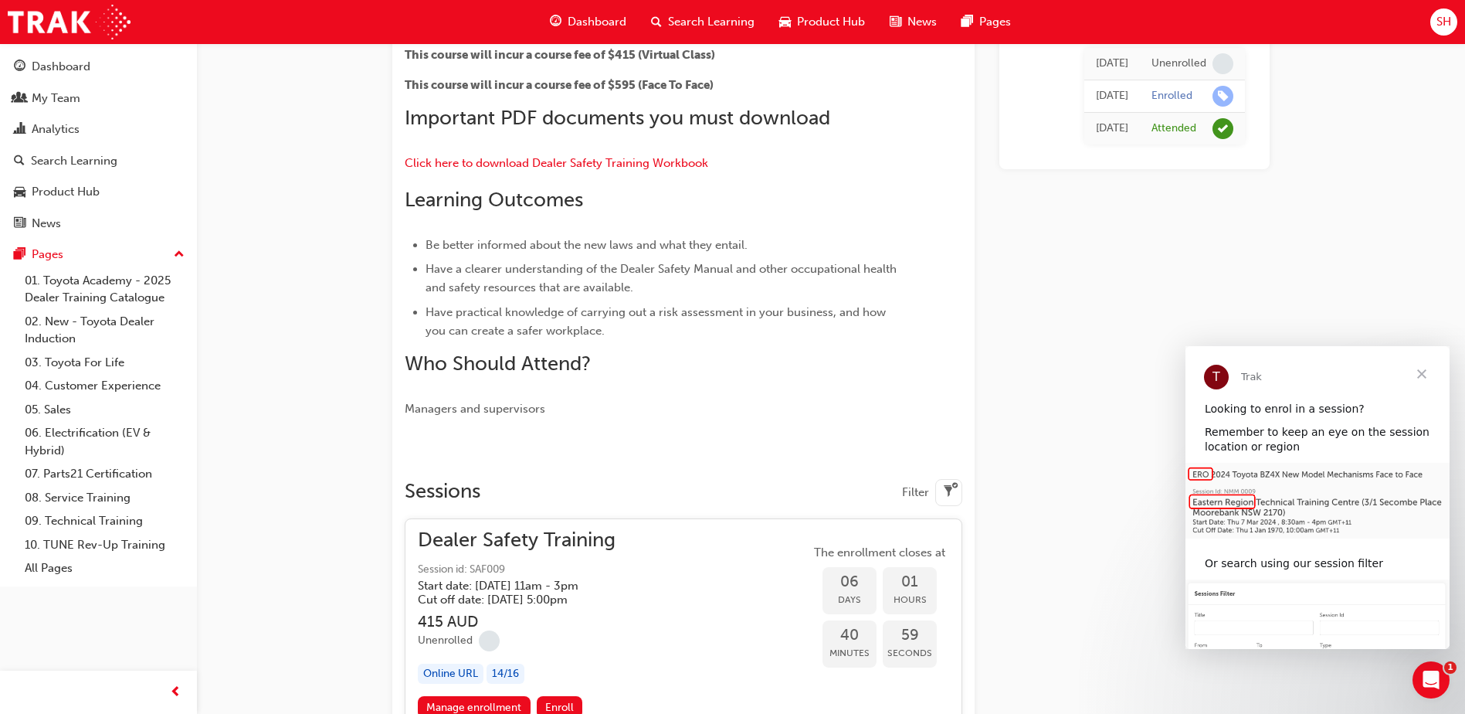
scroll to position [462, 0]
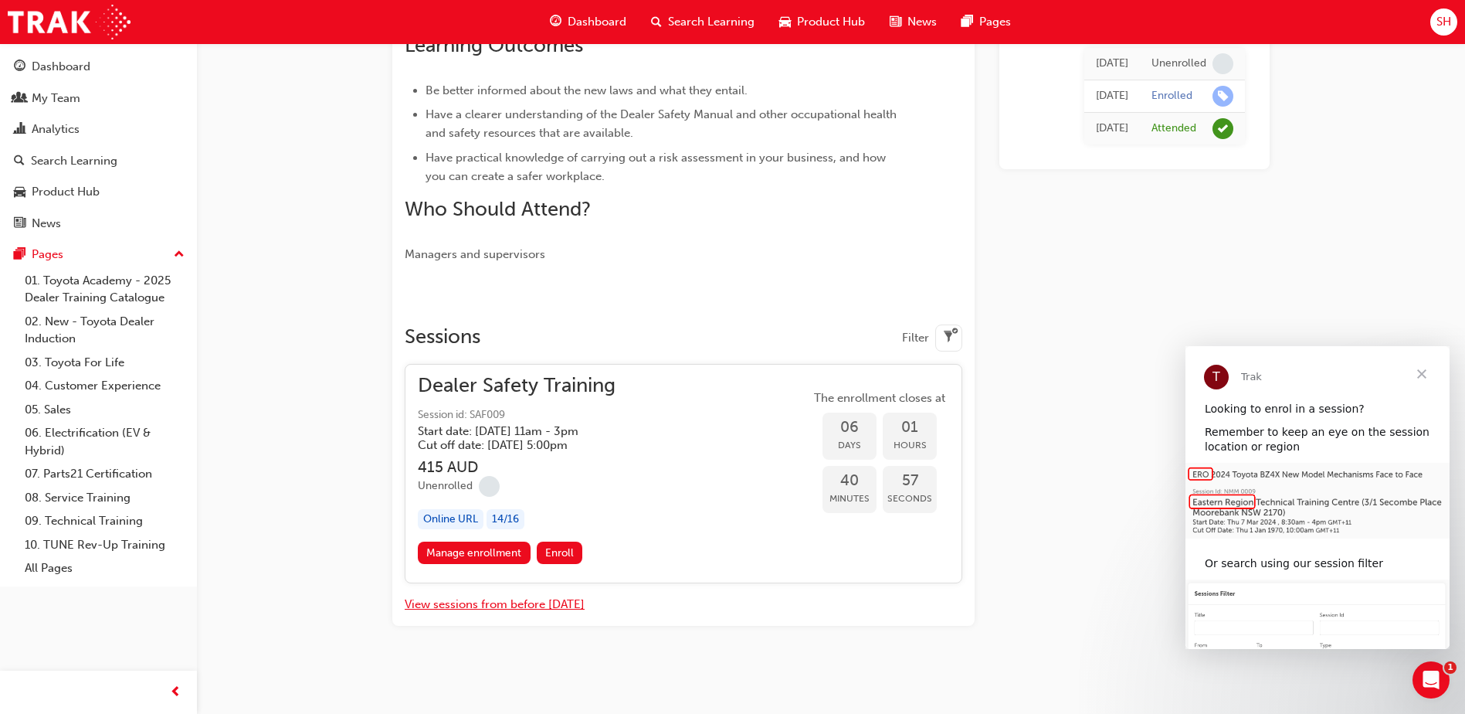
click at [513, 606] on button "View sessions from before [DATE]" at bounding box center [495, 605] width 180 height 18
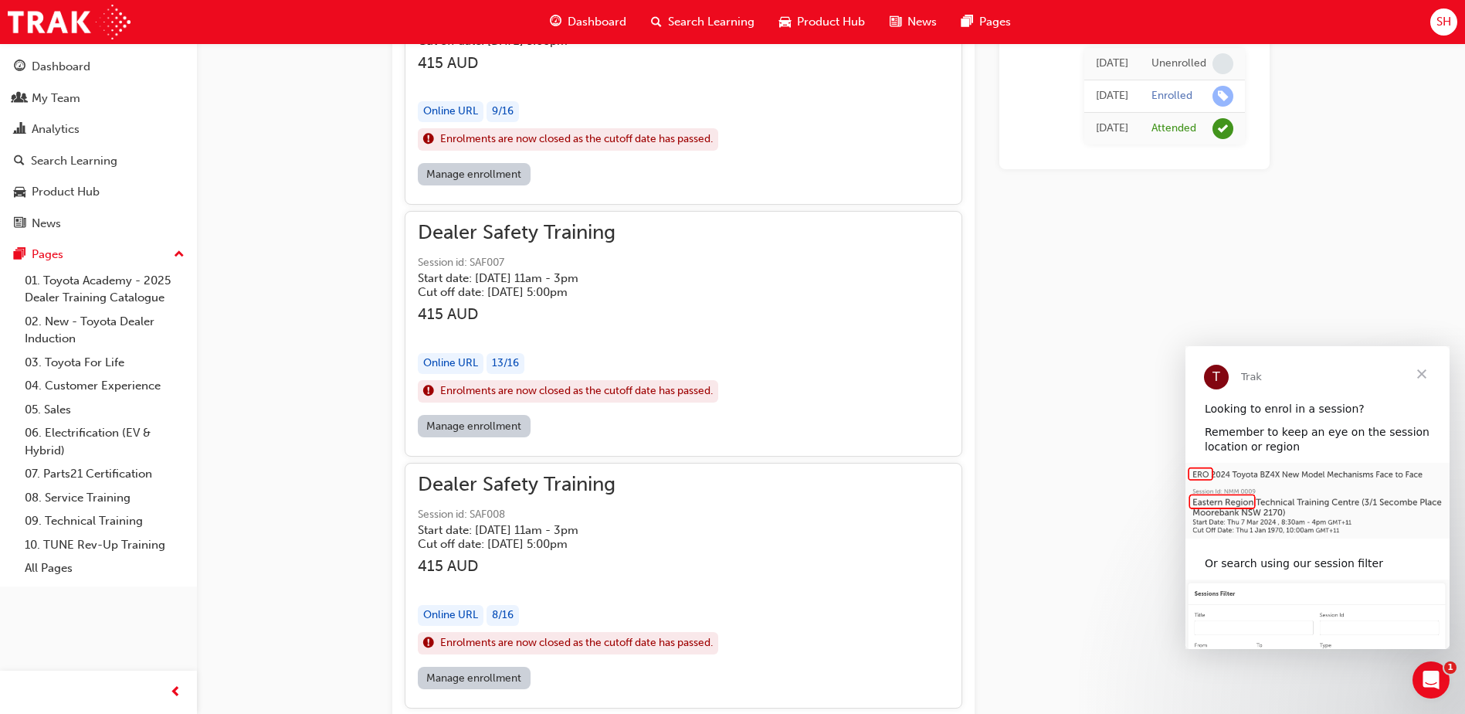
scroll to position [3852, 0]
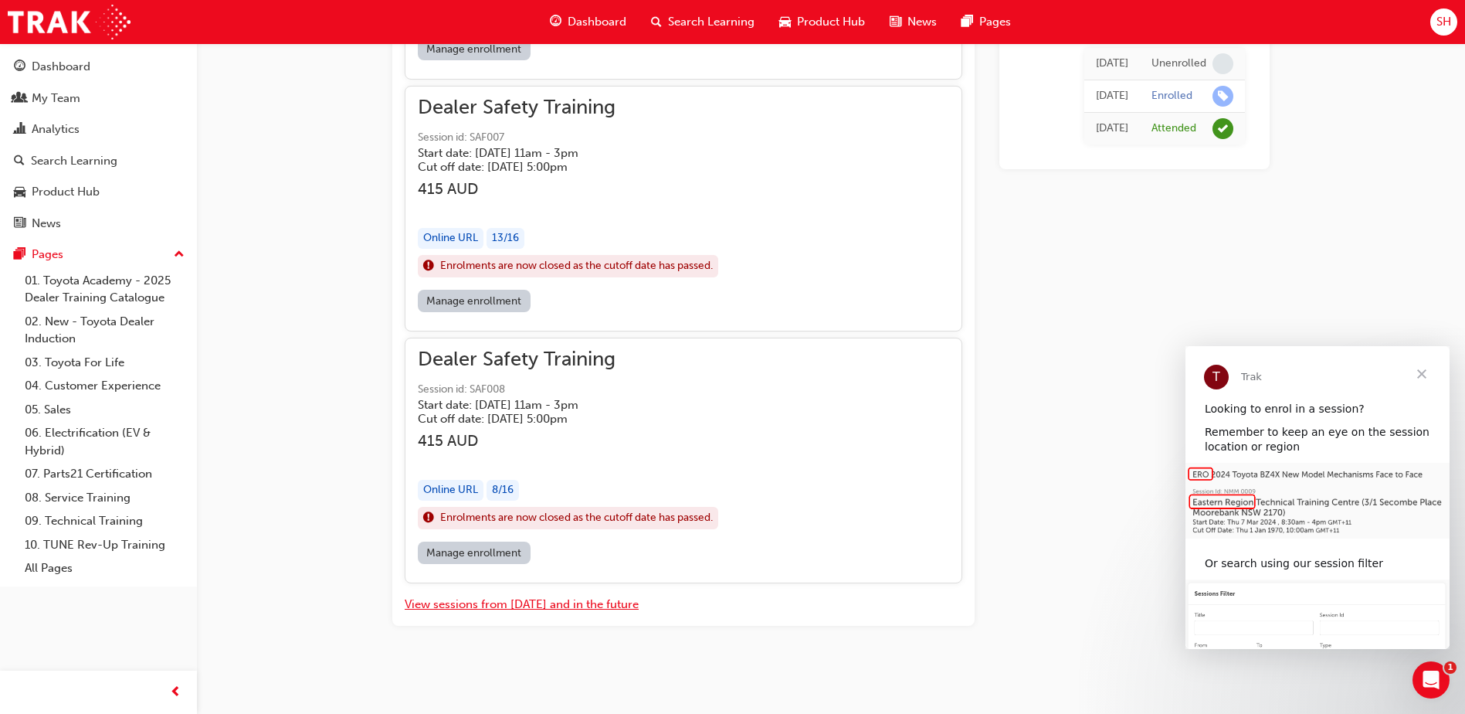
click at [524, 606] on button "View sessions from [DATE] and in the future" at bounding box center [522, 605] width 234 height 18
